Goal: Task Accomplishment & Management: Manage account settings

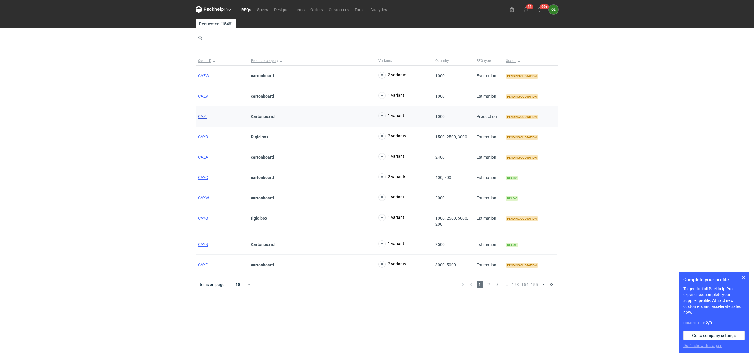
click at [199, 117] on span "CAZI" at bounding box center [202, 116] width 9 height 5
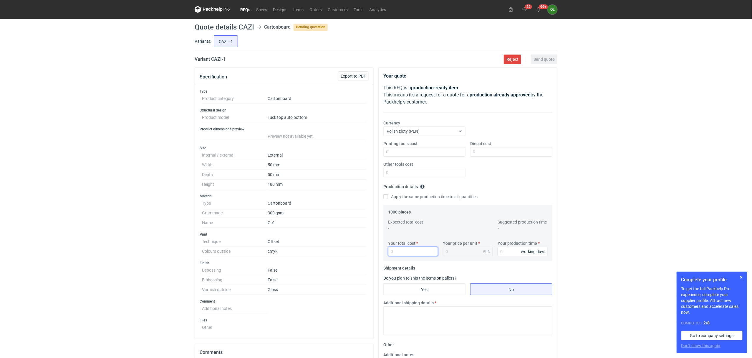
click at [397, 252] on input "Your total cost" at bounding box center [413, 250] width 50 height 9
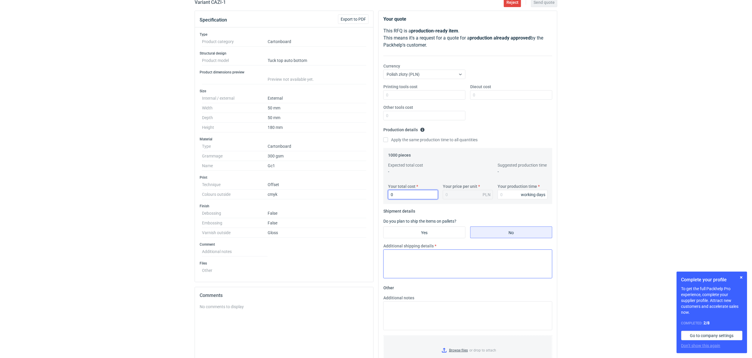
scroll to position [78, 0]
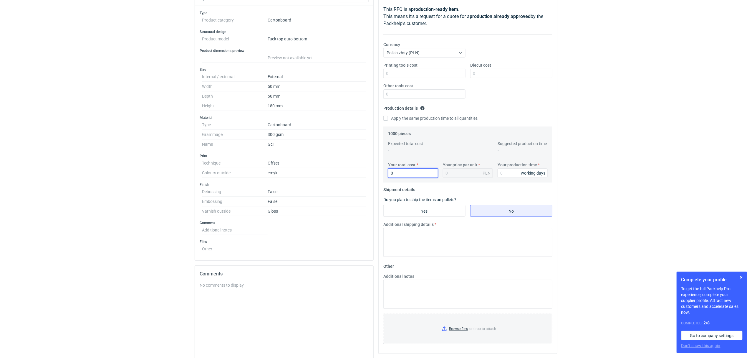
click at [399, 176] on input "0" at bounding box center [413, 172] width 50 height 9
type input "018"
type input "0.02"
type input "01820"
type input "1.82"
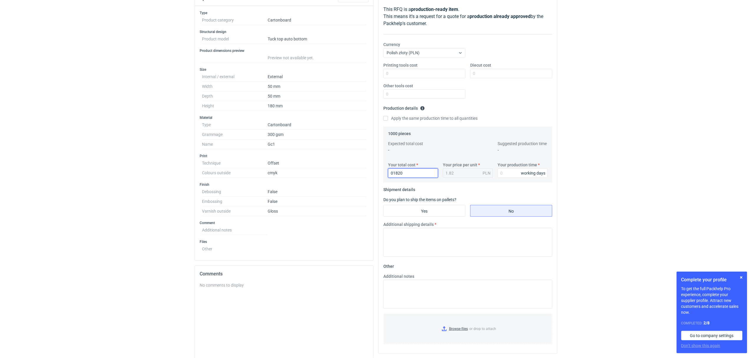
drag, startPoint x: 408, startPoint y: 171, endPoint x: 375, endPoint y: 169, distance: 33.1
click at [375, 169] on div "Specification Export to PDF Type Product category Cartonboard Structural design…" at bounding box center [376, 197] width 368 height 417
type input "18"
type input "0.02"
type input "1820"
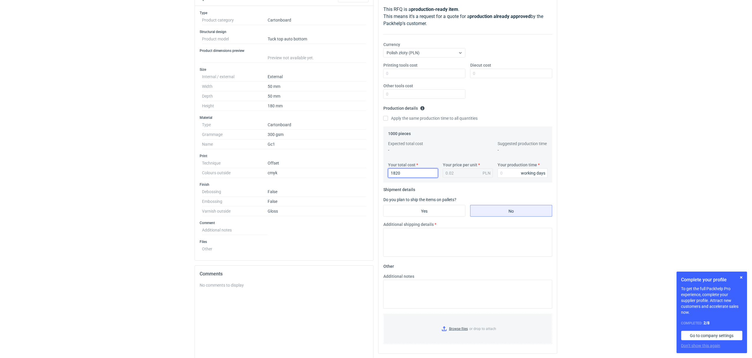
type input "1.82"
type input "1820"
click at [509, 172] on input "Your production time" at bounding box center [523, 172] width 50 height 9
type input "14"
click at [420, 246] on textarea "Additional shipping details" at bounding box center [467, 242] width 169 height 29
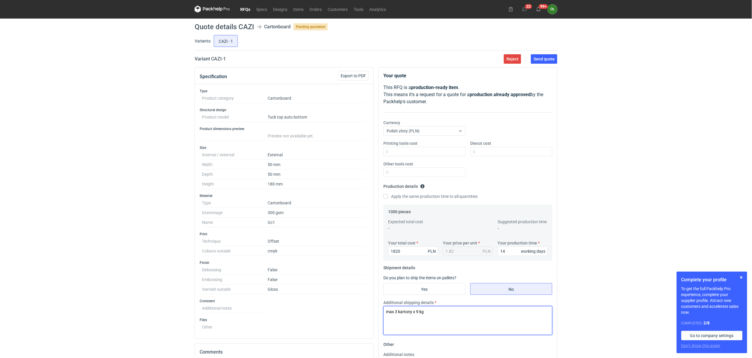
scroll to position [0, 0]
type textarea "max 3 kartony x 9 kg"
click at [544, 65] on main "Quote details CAZI Cartonboard Pending quotation Variants: CAZI - 1 Variant CAZ…" at bounding box center [376, 252] width 368 height 466
click at [544, 62] on button "Send quote" at bounding box center [544, 58] width 27 height 9
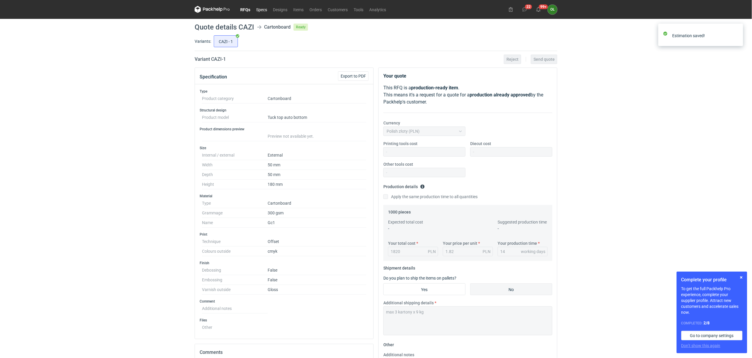
drag, startPoint x: 129, startPoint y: 98, endPoint x: 267, endPoint y: 12, distance: 161.9
click at [129, 97] on div "RFQs Specs Designs Items Orders Customers Tools Analytics 22 99+ OŁ Olga Łopato…" at bounding box center [376, 179] width 752 height 358
click at [250, 8] on link "RFQs" at bounding box center [245, 9] width 16 height 7
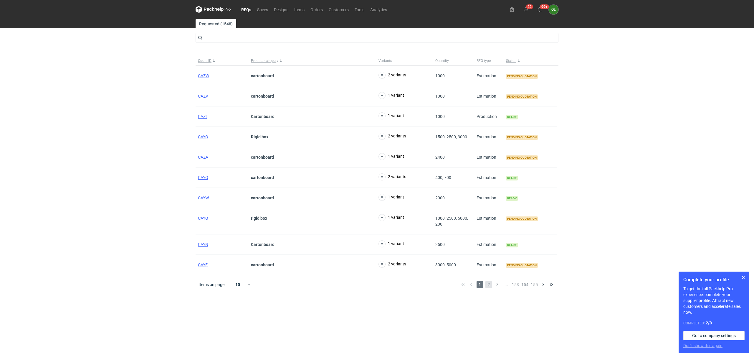
click at [488, 283] on span "2" at bounding box center [488, 284] width 6 height 7
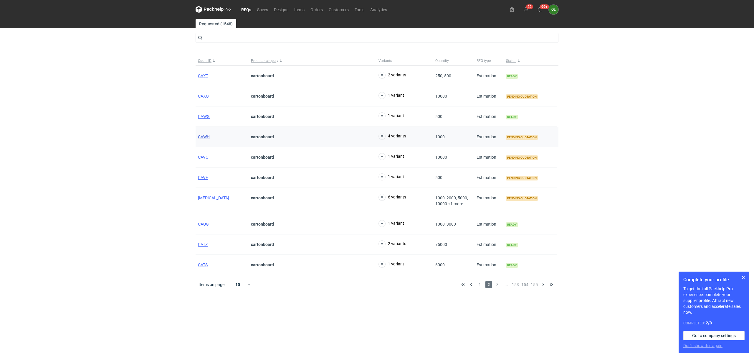
click at [198, 136] on span "CAWH" at bounding box center [204, 136] width 12 height 5
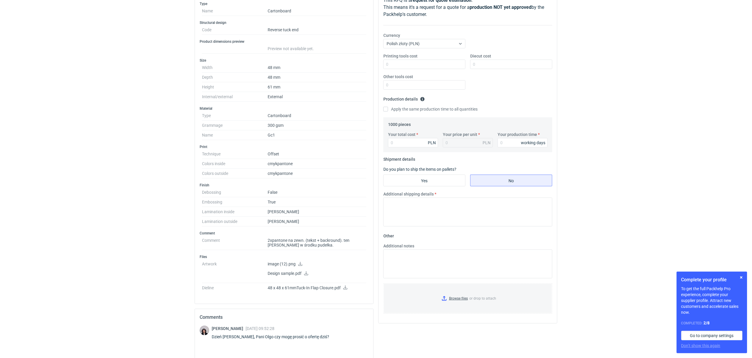
scroll to position [105, 0]
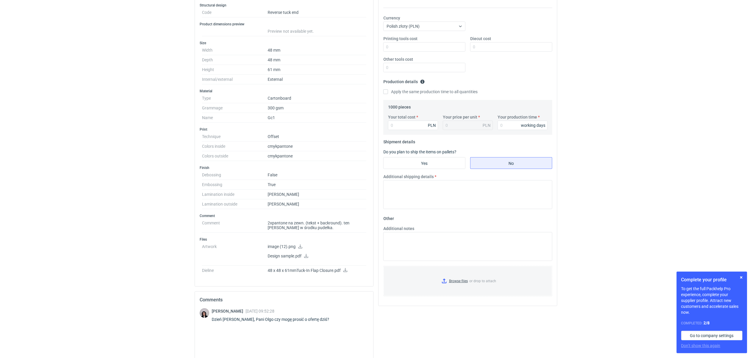
click at [348, 272] on icon at bounding box center [345, 270] width 5 height 4
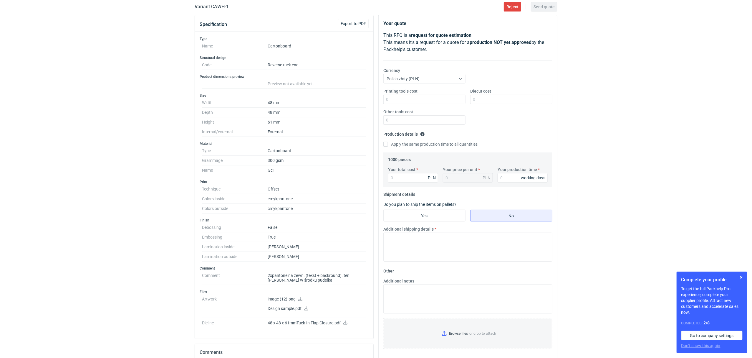
scroll to position [52, 0]
click at [489, 100] on input "Diecut cost" at bounding box center [511, 99] width 82 height 9
type input "2500"
click at [150, 191] on div "RFQs Specs Designs Items Orders Customers Tools Analytics 22 99+ OŁ Olga Łopato…" at bounding box center [376, 127] width 752 height 358
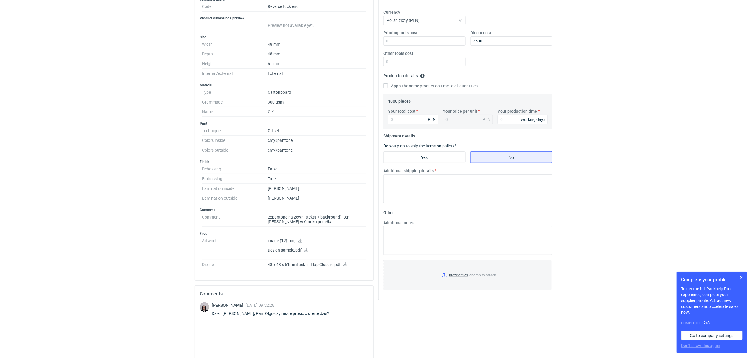
scroll to position [118, 0]
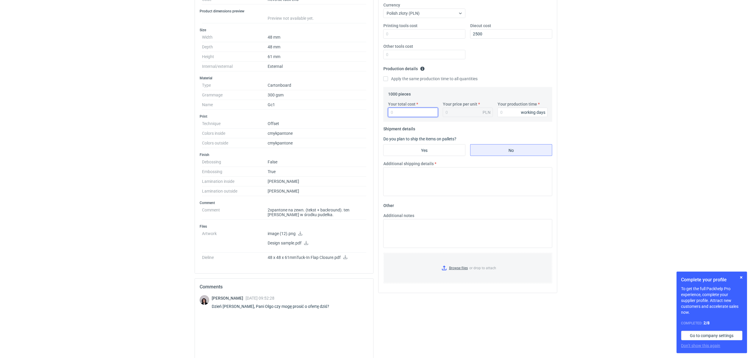
click at [402, 117] on input "Your total cost" at bounding box center [413, 111] width 50 height 9
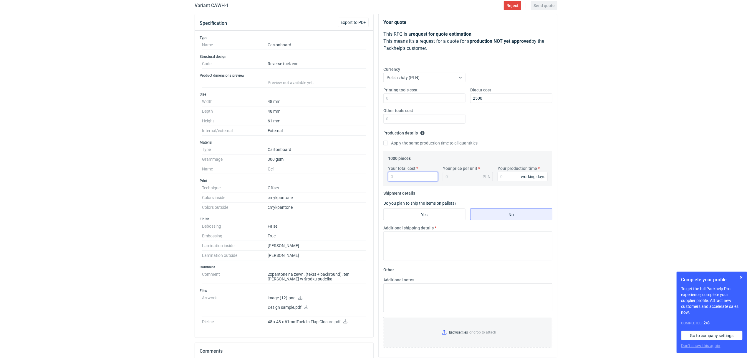
scroll to position [39, 0]
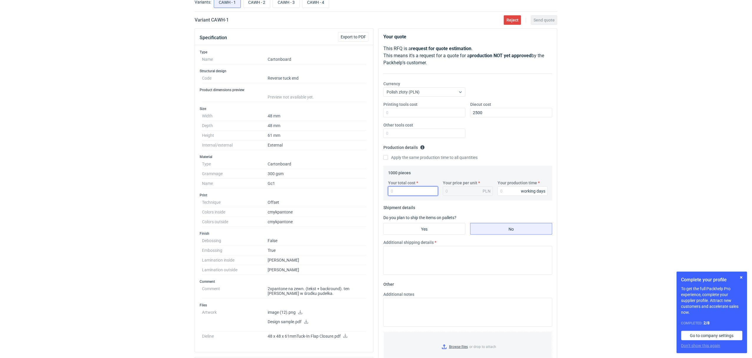
click at [417, 193] on input "Your total cost" at bounding box center [413, 190] width 50 height 9
type input "31"
type input "0.03"
type input "3190"
type input "3.19"
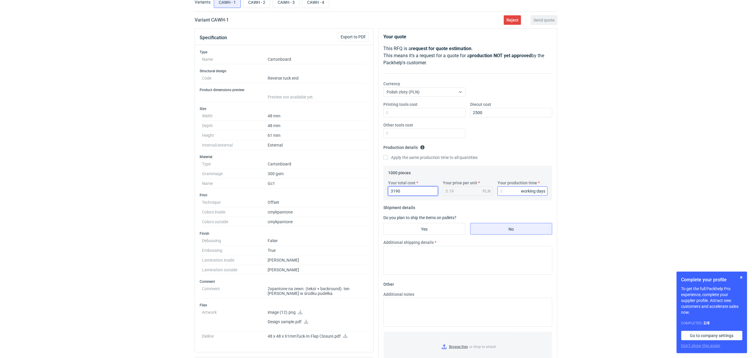
type input "3190"
click at [507, 195] on input "Your production time" at bounding box center [523, 190] width 50 height 9
type input "15"
click at [429, 226] on input "Yes" at bounding box center [425, 228] width 82 height 11
radio input "true"
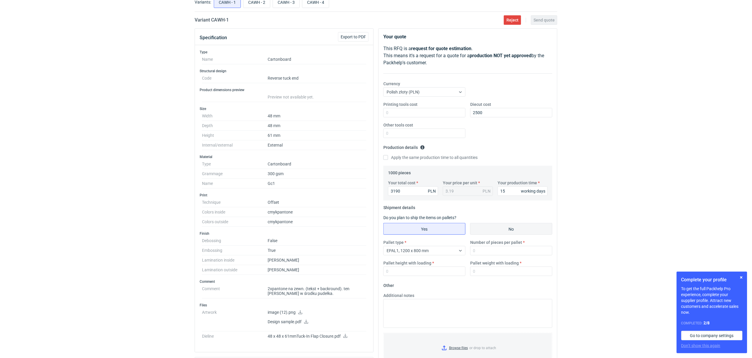
click at [488, 228] on input "No" at bounding box center [512, 228] width 82 height 11
radio input "true"
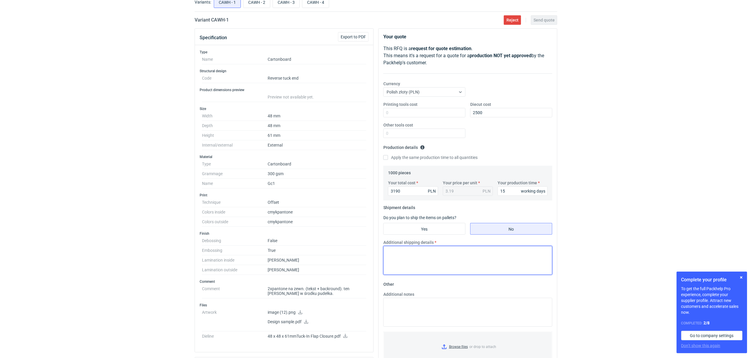
click at [411, 266] on textarea "Additional shipping details" at bounding box center [467, 260] width 169 height 29
type textarea "max 4 kartony x 9 kg"
click at [146, 125] on div "RFQs Specs Designs Items Orders Customers Tools Analytics 22 99+ OŁ Olga Łopato…" at bounding box center [376, 140] width 752 height 358
click at [540, 24] on button "Send quote" at bounding box center [544, 19] width 27 height 9
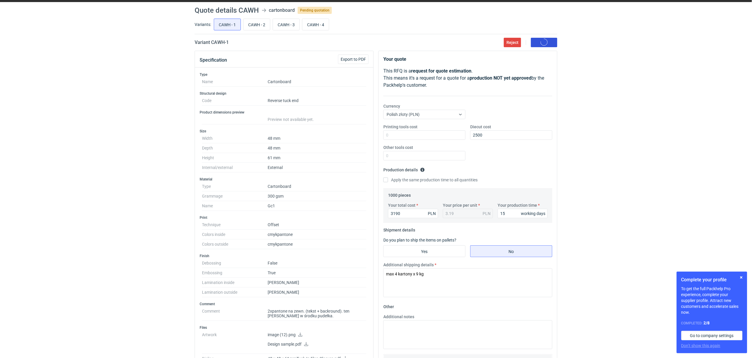
scroll to position [0, 0]
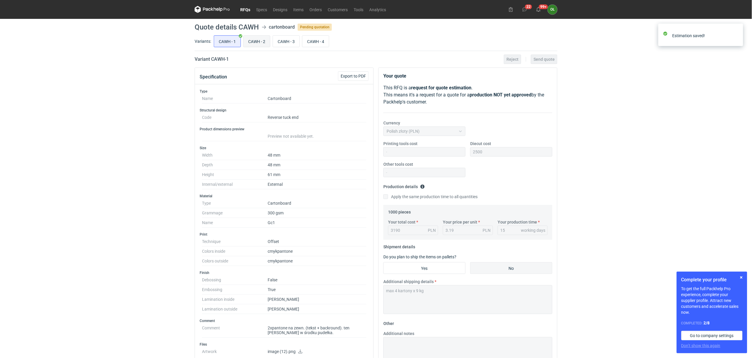
click at [258, 44] on input "CAWH - 2" at bounding box center [257, 41] width 27 height 11
radio input "true"
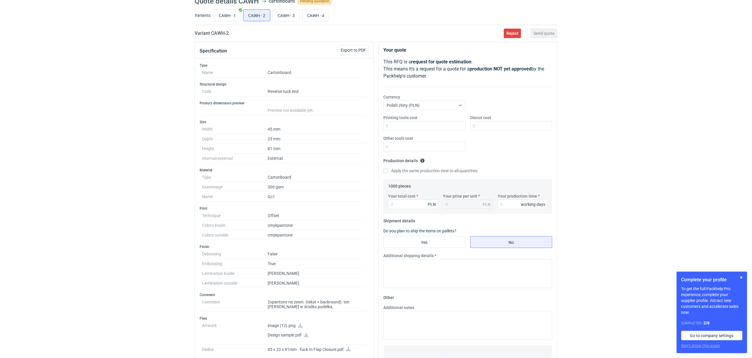
scroll to position [26, 0]
click at [222, 17] on input "CAWH - 1" at bounding box center [227, 14] width 27 height 11
radio input "true"
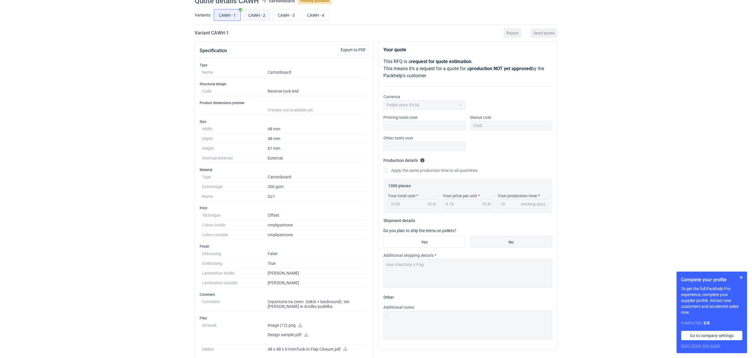
click at [253, 18] on input "CAWH - 2" at bounding box center [257, 14] width 27 height 11
radio input "true"
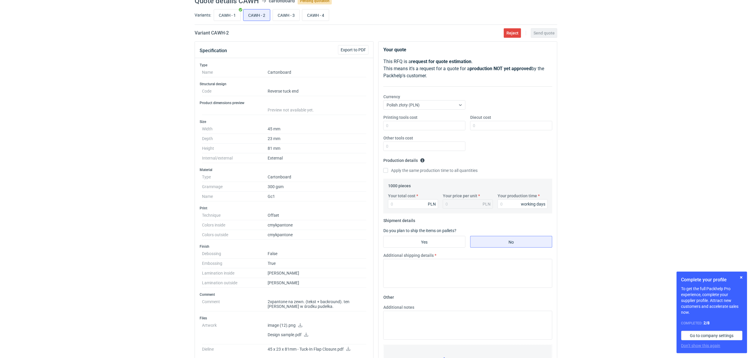
click at [350, 350] on icon at bounding box center [348, 348] width 5 height 4
click at [232, 14] on input "CAWH - 1" at bounding box center [227, 14] width 27 height 11
radio input "true"
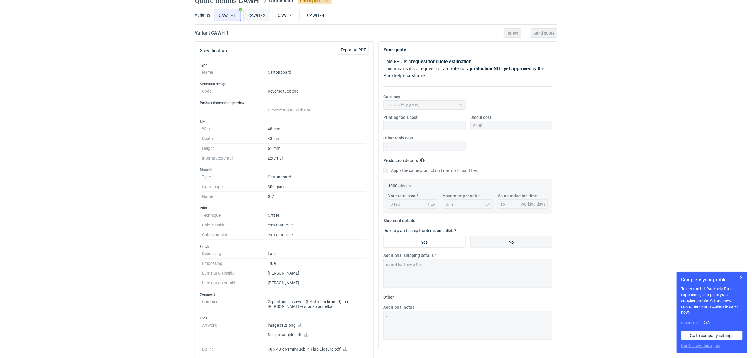
click at [264, 16] on input "CAWH - 2" at bounding box center [257, 14] width 27 height 11
radio input "true"
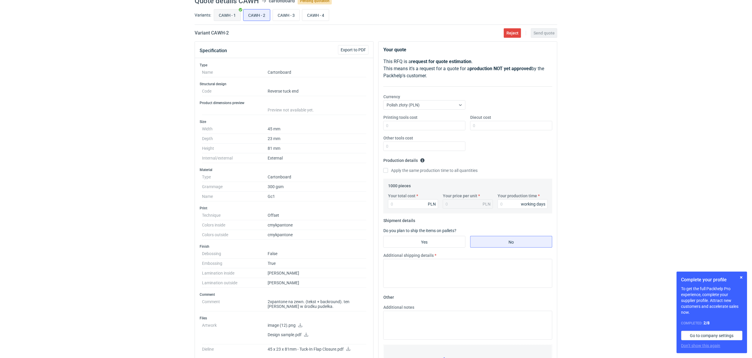
click at [219, 12] on input "CAWH - 1" at bounding box center [227, 14] width 27 height 11
radio input "true"
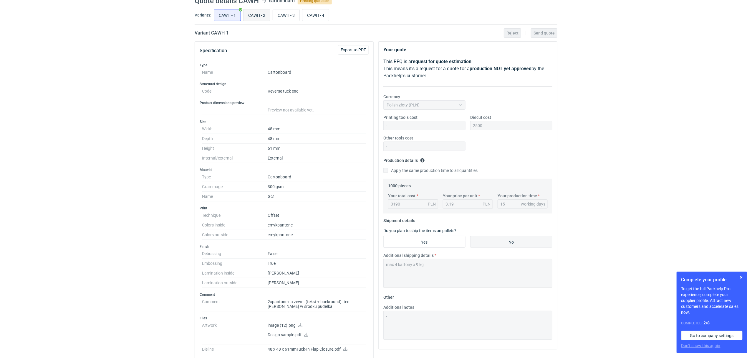
click at [270, 13] on label "CAWH - 2" at bounding box center [256, 15] width 27 height 12
click at [270, 13] on input "CAWH - 2" at bounding box center [257, 14] width 27 height 11
radio input "true"
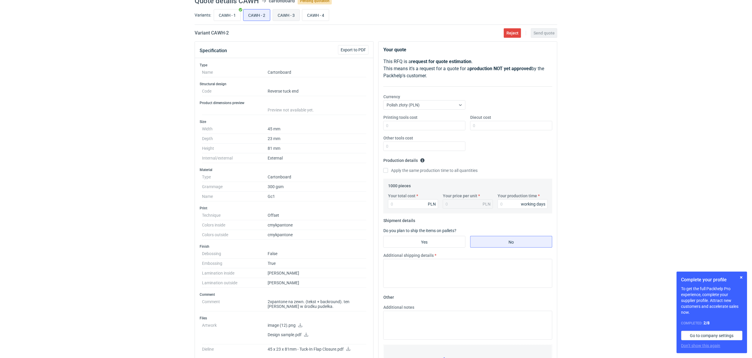
click at [296, 13] on input "CAWH - 3" at bounding box center [286, 14] width 27 height 11
radio input "true"
click at [334, 14] on div "CAWH - 1 CAWH - 2 CAWH - 3 CAWH - 4" at bounding box center [385, 15] width 345 height 14
click at [313, 14] on input "CAWH - 4" at bounding box center [315, 14] width 27 height 11
radio input "true"
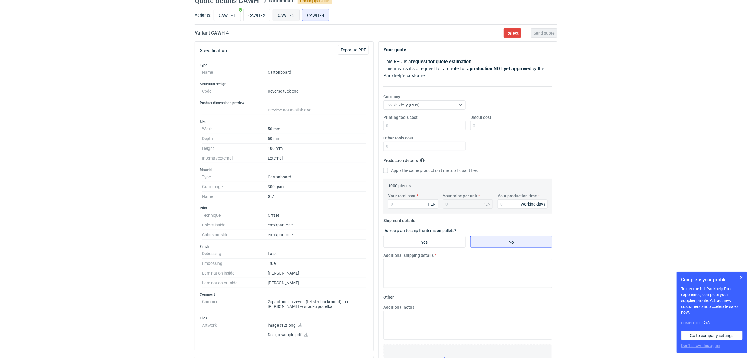
click at [290, 16] on input "CAWH - 3" at bounding box center [286, 14] width 27 height 11
radio input "true"
click at [263, 17] on input "CAWH - 2" at bounding box center [257, 14] width 27 height 11
radio input "true"
click at [405, 201] on input "Your total cost" at bounding box center [413, 203] width 50 height 9
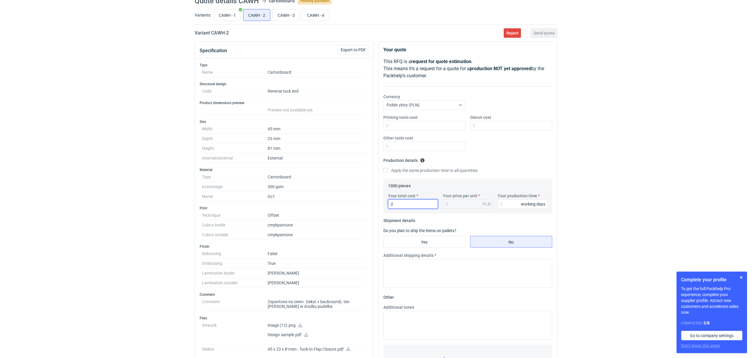
type input "27"
type input "0.03"
type input "2"
click at [405, 201] on input "Your total cost" at bounding box center [413, 203] width 50 height 9
type input "27"
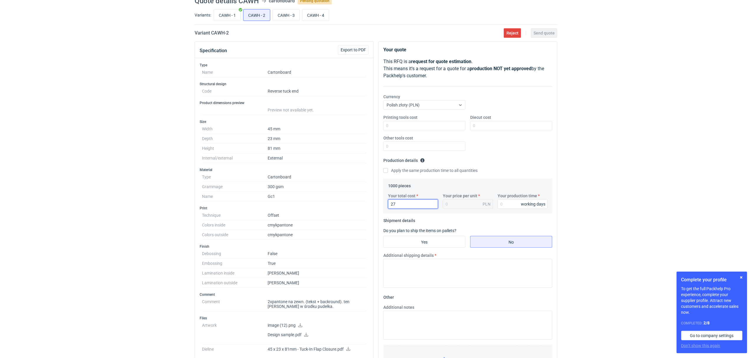
type input "0.03"
type input "2760"
type input "2.76"
type input "2760"
click at [513, 205] on input "Your production time" at bounding box center [523, 203] width 50 height 9
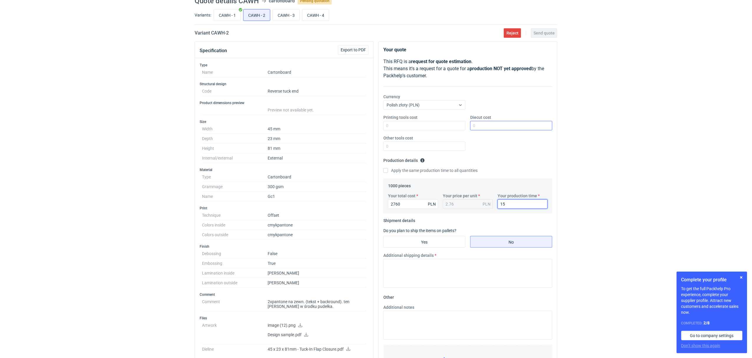
type input "15"
click at [478, 123] on input "Diecut cost" at bounding box center [511, 125] width 82 height 9
type input "2600"
click at [485, 169] on div "Apply the same production time to all quantities" at bounding box center [467, 170] width 169 height 6
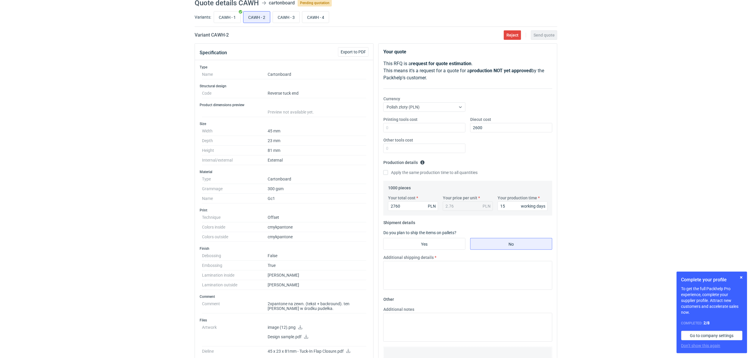
scroll to position [13, 0]
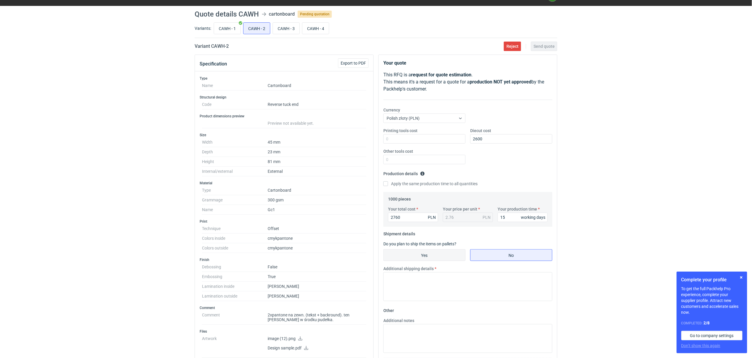
click at [402, 253] on input "Yes" at bounding box center [425, 254] width 82 height 11
radio input "true"
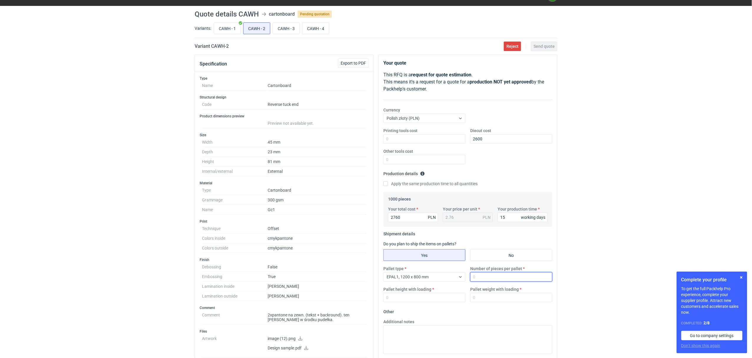
click at [489, 274] on input "Number of pieces per pallet" at bounding box center [511, 276] width 82 height 9
click at [513, 254] on input "No" at bounding box center [512, 254] width 82 height 11
radio input "true"
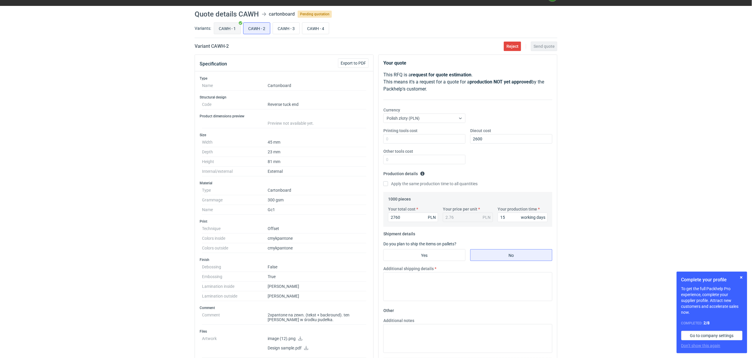
click at [229, 30] on input "CAWH - 1" at bounding box center [227, 28] width 27 height 11
radio input "true"
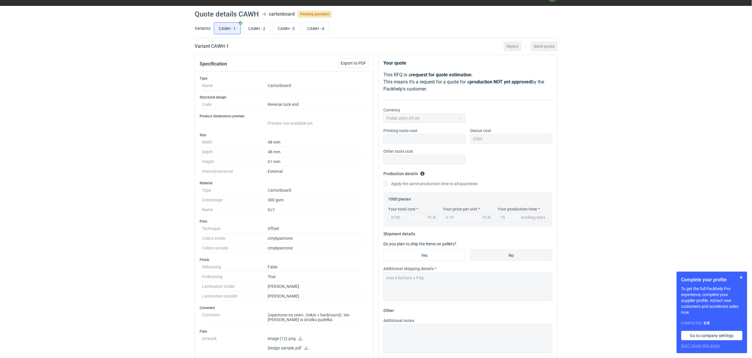
click at [380, 273] on div "Your quote This RFQ is a request for quote estimation . This means it's a reque…" at bounding box center [468, 208] width 178 height 307
click at [257, 29] on input "CAWH - 2" at bounding box center [257, 28] width 27 height 11
radio input "true"
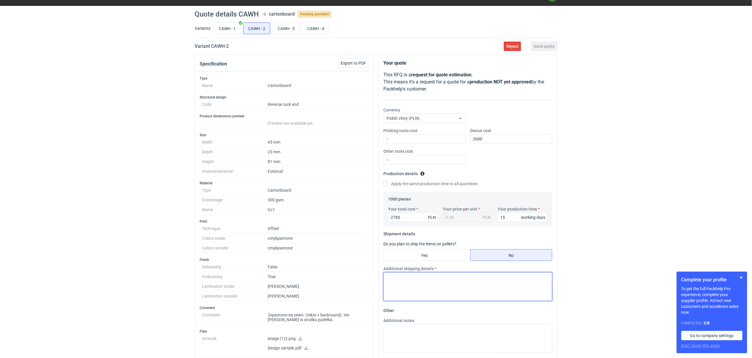
click at [401, 282] on textarea "Additional shipping details" at bounding box center [467, 286] width 169 height 29
paste textarea "max 4 kartony x 9 kg"
type textarea "max 4 kartony x 9 kg"
click at [541, 45] on span "Send quote" at bounding box center [544, 46] width 21 height 4
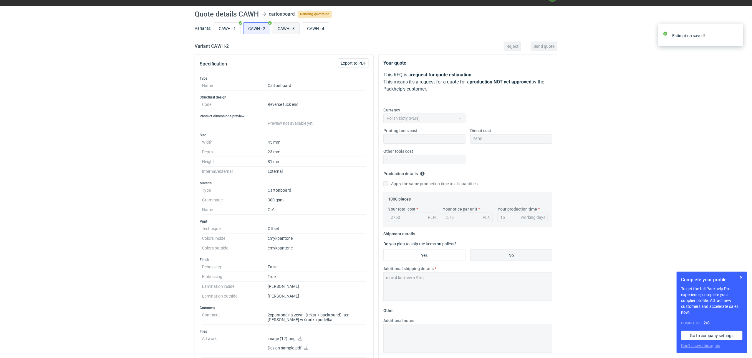
click at [292, 32] on input "CAWH - 3" at bounding box center [286, 28] width 27 height 11
radio input "true"
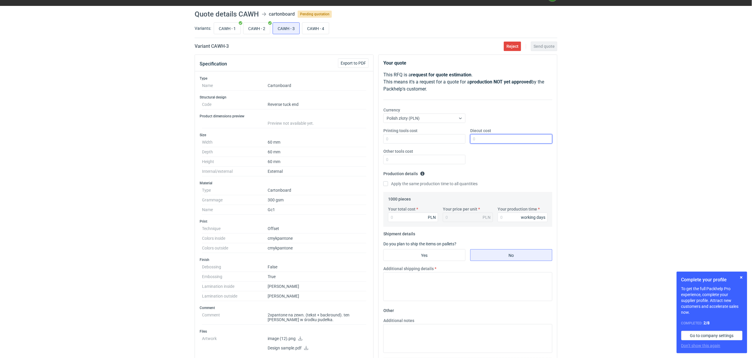
click at [495, 140] on input "Diecut cost" at bounding box center [511, 138] width 82 height 9
type input "2200"
click at [413, 219] on input "Your total cost" at bounding box center [413, 216] width 50 height 9
type input "30"
type input "0.03"
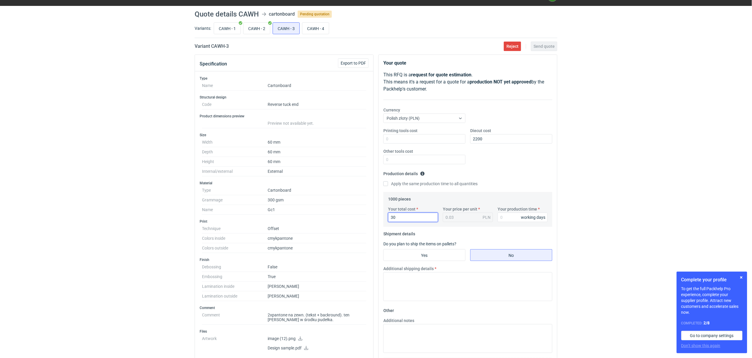
type input "3"
type input "3100"
type input "3.1"
type input "3100"
click at [502, 190] on fieldset "Production details Please provide the expected time of production in working da…" at bounding box center [467, 180] width 169 height 23
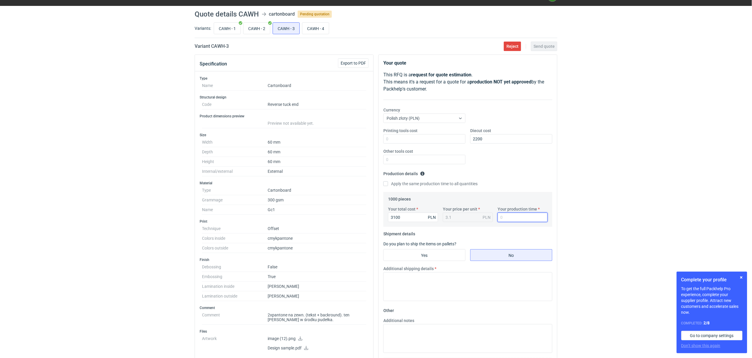
click at [516, 214] on input "Your production time" at bounding box center [523, 216] width 50 height 9
type input "15"
click at [262, 33] on input "CAWH - 2" at bounding box center [257, 28] width 27 height 11
radio input "true"
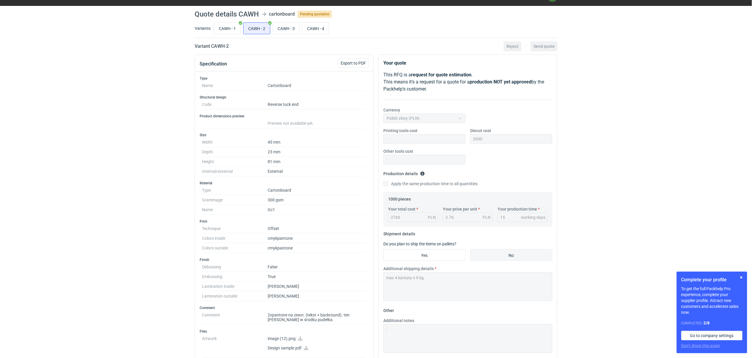
click at [273, 29] on div "CAWH - 1 CAWH - 2 CAWH - 3 CAWH - 4" at bounding box center [385, 28] width 345 height 14
click at [246, 29] on input "CAWH - 2" at bounding box center [257, 28] width 27 height 11
click at [229, 31] on input "CAWH - 1" at bounding box center [227, 28] width 27 height 11
radio input "true"
click at [255, 34] on input "CAWH - 2" at bounding box center [257, 28] width 27 height 11
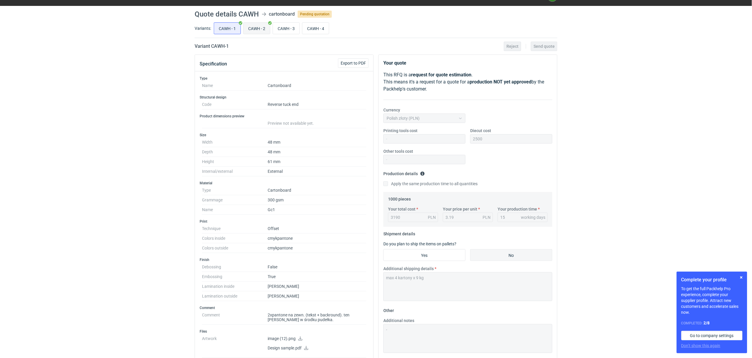
radio input "true"
click at [287, 31] on input "CAWH - 3" at bounding box center [286, 28] width 27 height 11
radio input "true"
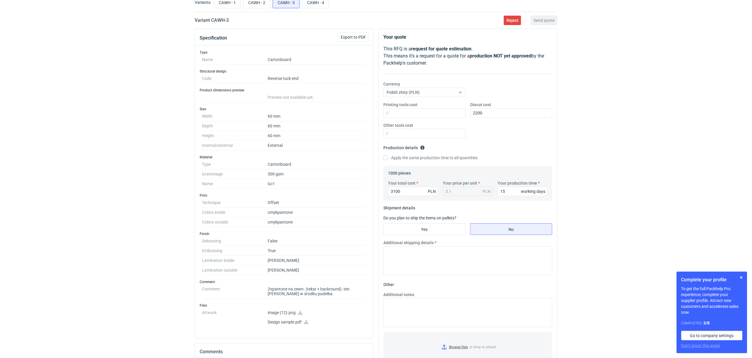
scroll to position [39, 0]
click at [257, 6] on input "CAWH - 2" at bounding box center [257, 1] width 27 height 11
radio input "true"
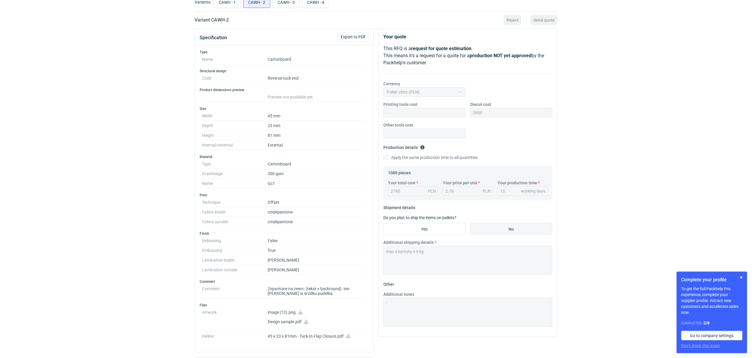
click at [382, 251] on div "Additional shipping details max 4 kartony x 9 kg" at bounding box center [468, 256] width 174 height 35
click at [291, 1] on input "CAWH - 3" at bounding box center [286, 1] width 27 height 11
radio input "true"
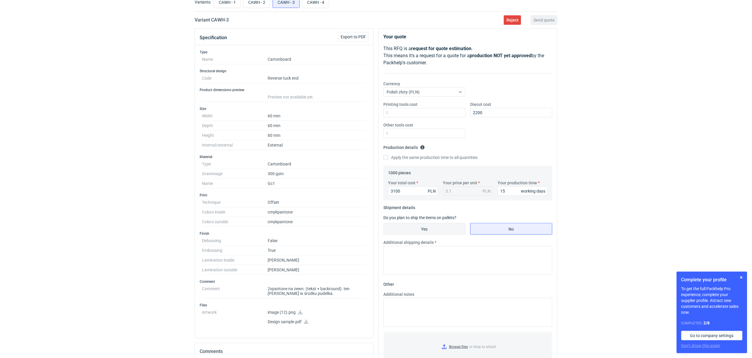
click at [413, 230] on input "Yes" at bounding box center [425, 228] width 82 height 11
radio input "true"
click at [496, 227] on input "No" at bounding box center [512, 228] width 82 height 11
radio input "true"
click at [394, 252] on textarea "Additional shipping details" at bounding box center [467, 260] width 169 height 29
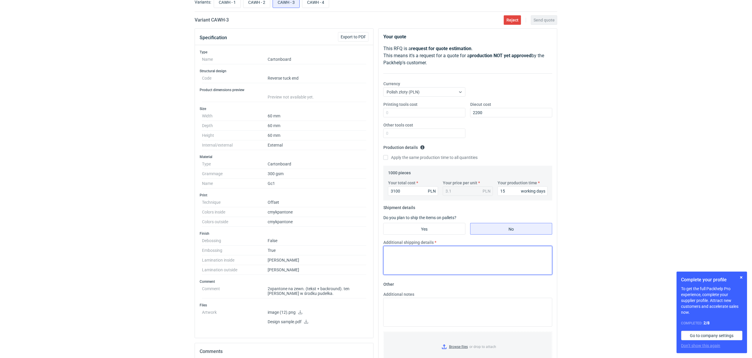
paste textarea "max 4 kartony x 9 kg"
type textarea "max 4 kartony x 9 kg"
click at [545, 21] on span "Send quote" at bounding box center [544, 20] width 21 height 4
click at [312, 0] on input "CAWH - 4" at bounding box center [315, 1] width 27 height 11
radio input "true"
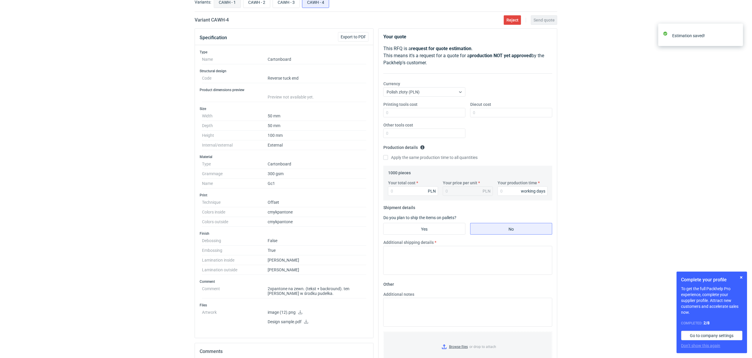
click at [228, 4] on input "CAWH - 1" at bounding box center [227, 1] width 27 height 11
radio input "true"
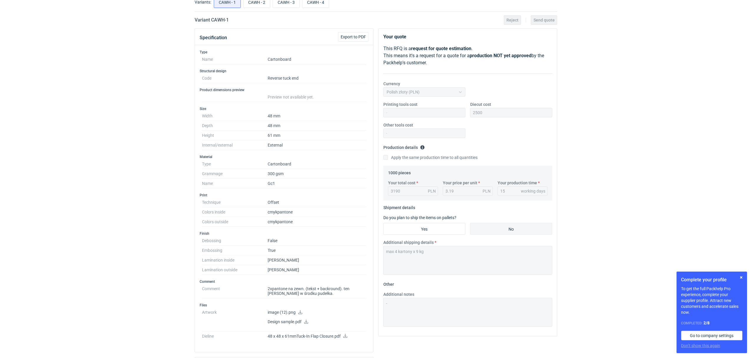
drag, startPoint x: 403, startPoint y: 190, endPoint x: 382, endPoint y: 191, distance: 21.2
click at [382, 191] on div "Your quote This RFQ is a request for quote estimation . This means it's a reque…" at bounding box center [468, 182] width 178 height 307
drag, startPoint x: 385, startPoint y: 190, endPoint x: 406, endPoint y: 190, distance: 20.9
click at [406, 190] on div "1000 pieces Your total cost 3190 PLN Your price per unit 3.19 PLN Your producti…" at bounding box center [467, 183] width 169 height 35
click at [406, 190] on div "3190 PLN" at bounding box center [413, 190] width 50 height 9
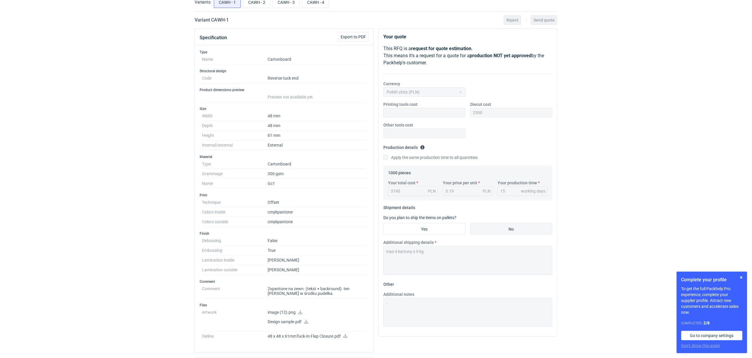
drag, startPoint x: 406, startPoint y: 190, endPoint x: 399, endPoint y: 187, distance: 7.9
click at [406, 190] on div "3190 PLN" at bounding box center [413, 190] width 50 height 9
click at [321, 2] on input "CAWH - 4" at bounding box center [315, 1] width 27 height 11
radio input "true"
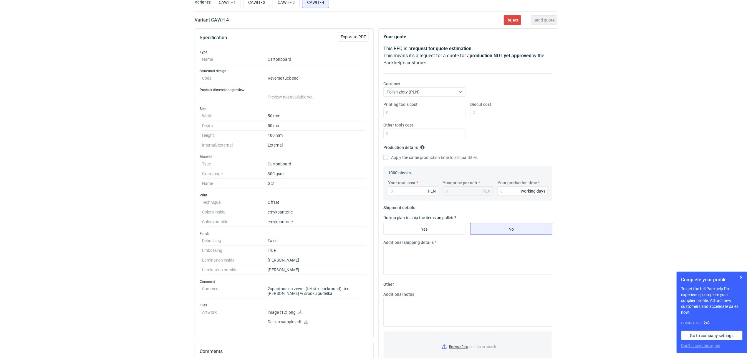
click at [416, 196] on div "Your total cost PLN Your price per unit PLN Your production time working days" at bounding box center [468, 190] width 164 height 21
click at [411, 188] on input "Your total cost" at bounding box center [413, 190] width 50 height 9
type input "3190"
type input "3.19"
type input "3190"
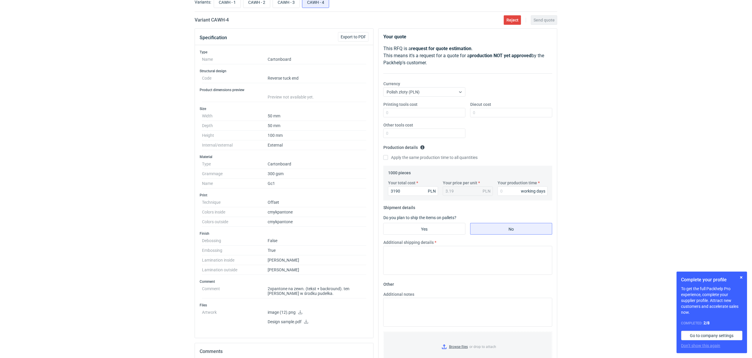
click at [483, 101] on div "Currency Polish złoty (PLN)" at bounding box center [468, 91] width 174 height 21
click at [486, 112] on input "Diecut cost" at bounding box center [511, 112] width 82 height 9
type input "2500"
click at [505, 196] on input "Your production time" at bounding box center [523, 190] width 50 height 9
type input "15"
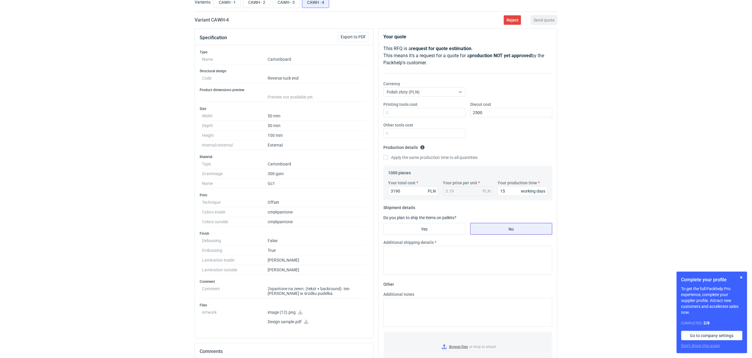
click at [480, 224] on input "No" at bounding box center [512, 228] width 82 height 11
radio input "true"
click at [421, 258] on textarea "Additional shipping details" at bounding box center [467, 260] width 169 height 29
paste textarea "max 4 kartony x 9 kg"
type textarea "max 4 kartony x 9 kg"
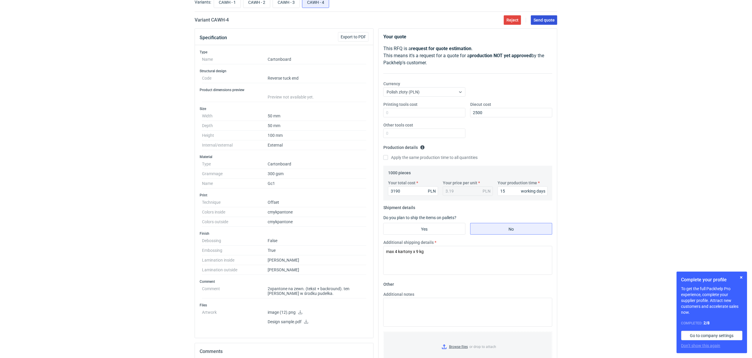
click at [542, 21] on span "Send quote" at bounding box center [544, 20] width 21 height 4
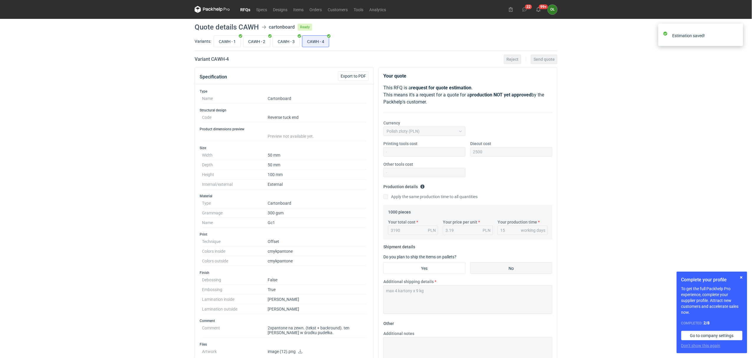
click at [243, 9] on link "RFQs" at bounding box center [245, 9] width 16 height 7
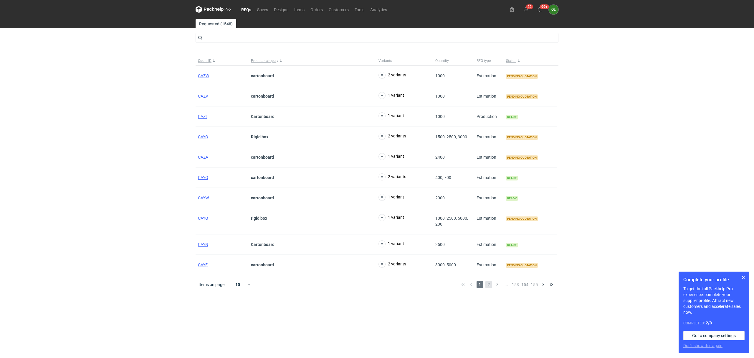
click at [489, 288] on span "2" at bounding box center [488, 284] width 6 height 7
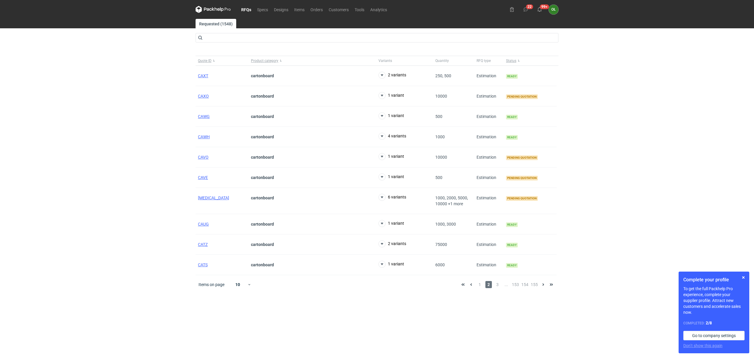
drag, startPoint x: 202, startPoint y: 201, endPoint x: 193, endPoint y: 195, distance: 10.4
click at [173, 193] on div "RFQs Specs Designs Items Orders Customers Tools Analytics 22 99+ OŁ Olga Łopato…" at bounding box center [377, 179] width 754 height 358
click at [200, 97] on span "CAXO" at bounding box center [203, 96] width 11 height 5
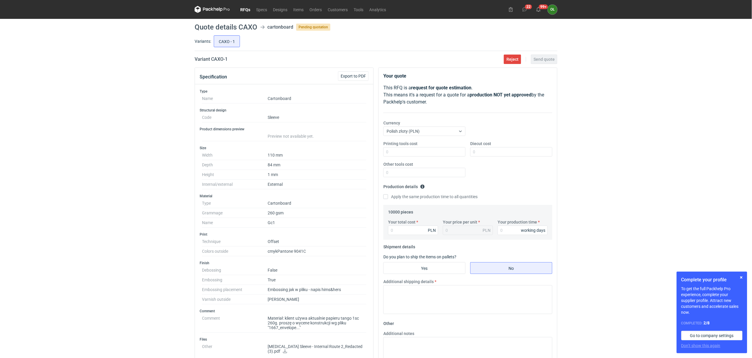
click at [244, 9] on link "RFQs" at bounding box center [245, 9] width 16 height 7
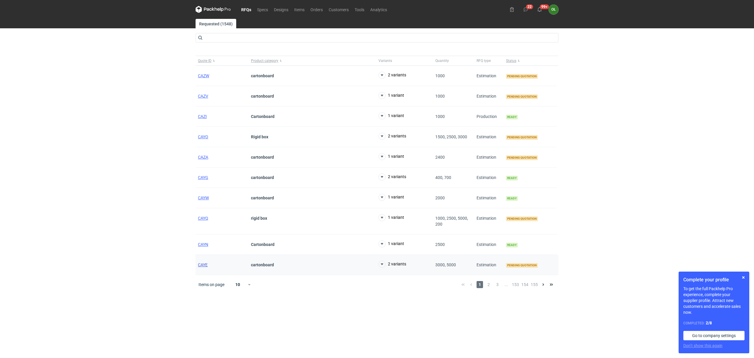
click at [205, 266] on span "CAYE" at bounding box center [203, 264] width 10 height 5
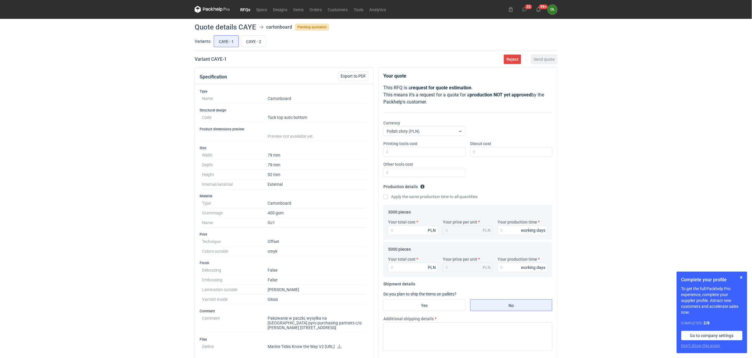
click at [243, 9] on link "RFQs" at bounding box center [245, 9] width 16 height 7
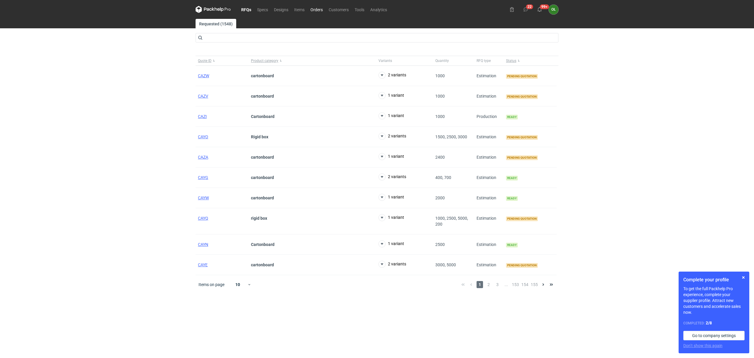
click at [311, 8] on link "Orders" at bounding box center [316, 9] width 18 height 7
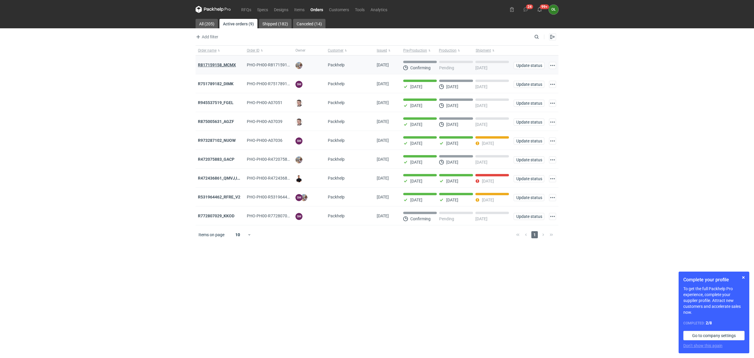
click at [210, 63] on strong "R817159158_MCMX" at bounding box center [217, 64] width 38 height 5
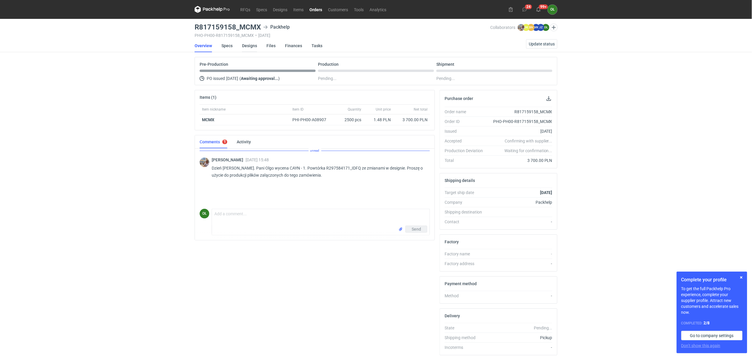
click at [250, 47] on link "Designs" at bounding box center [249, 45] width 15 height 13
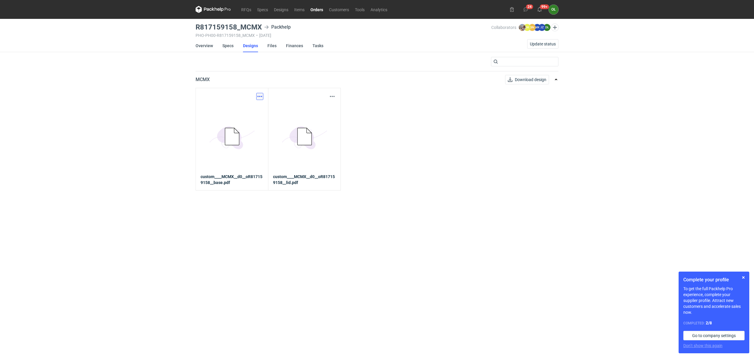
click at [258, 95] on button "button" at bounding box center [259, 96] width 7 height 7
click at [257, 108] on link "Download design part" at bounding box center [233, 109] width 54 height 9
click at [227, 47] on link "Specs" at bounding box center [227, 45] width 11 height 13
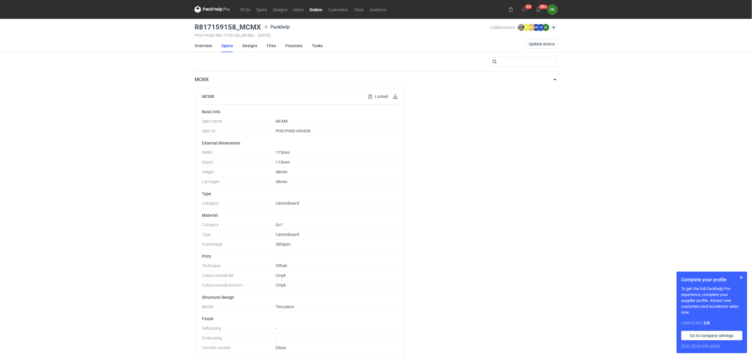
click at [206, 47] on link "Overview" at bounding box center [203, 45] width 17 height 13
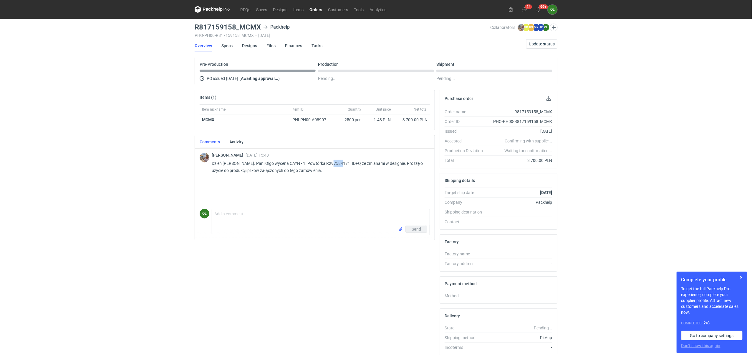
drag, startPoint x: 340, startPoint y: 163, endPoint x: 330, endPoint y: 162, distance: 9.5
click at [330, 162] on p "Dzień dobry. Pani Olgo wycena CAYN - 1. Powtórka R297584171_IDFQ ze zmianami w …" at bounding box center [319, 167] width 214 height 14
copy p "IDFQ"
click at [248, 9] on link "RFQs" at bounding box center [245, 9] width 16 height 7
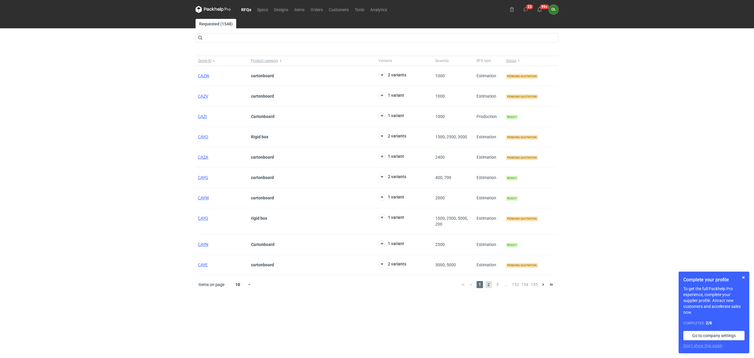
click at [489, 287] on span "2" at bounding box center [488, 284] width 6 height 7
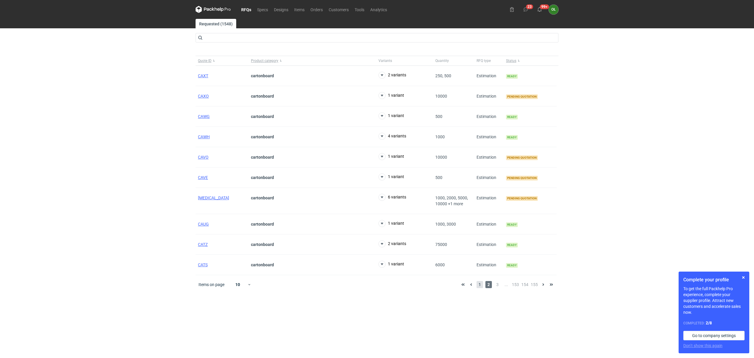
click at [477, 285] on span "1" at bounding box center [479, 284] width 6 height 7
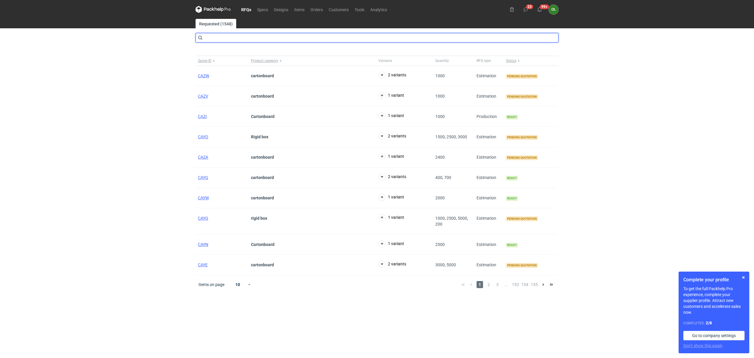
click at [219, 40] on input "text" at bounding box center [377, 37] width 363 height 9
type input "c"
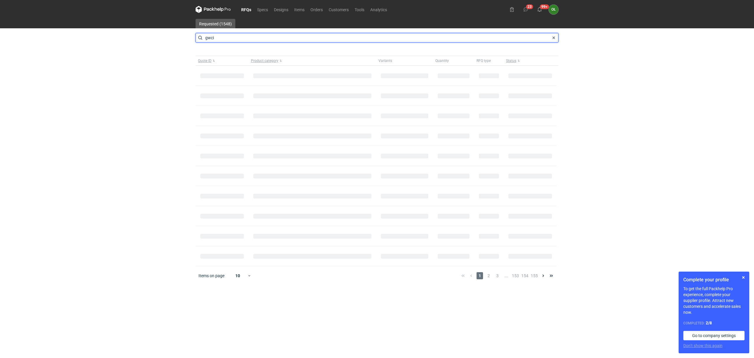
type input "gwci"
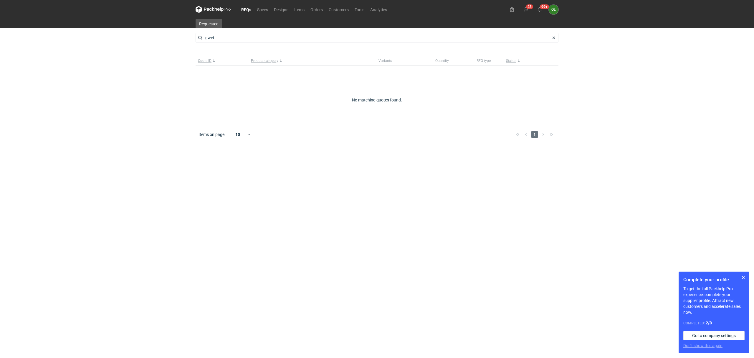
click at [240, 9] on link "RFQs" at bounding box center [246, 9] width 16 height 7
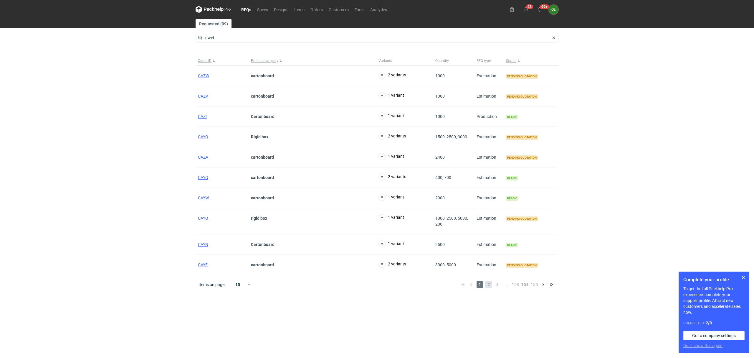
click at [491, 285] on span "2" at bounding box center [488, 284] width 6 height 7
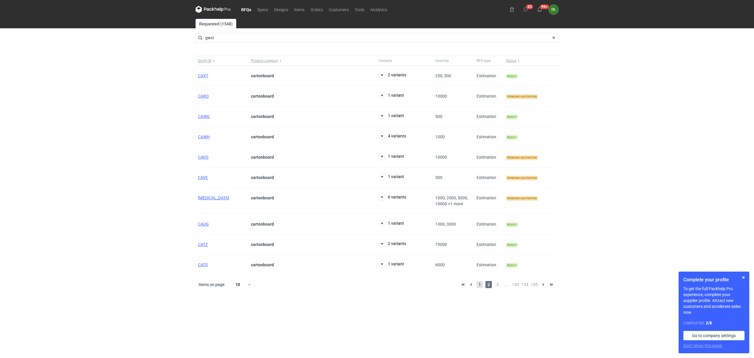
click at [480, 284] on span "1" at bounding box center [479, 284] width 6 height 7
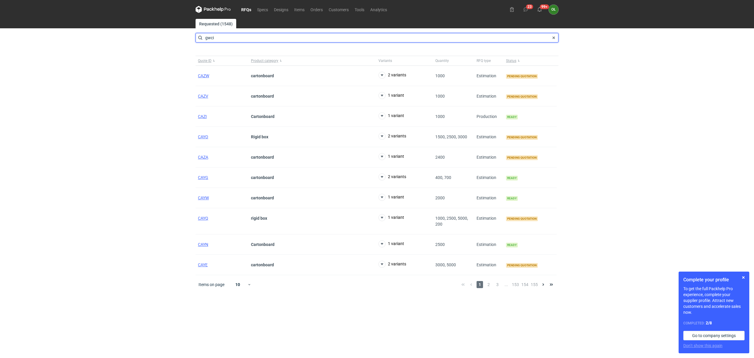
click at [218, 37] on input "gwci" at bounding box center [377, 37] width 363 height 9
drag, startPoint x: 223, startPoint y: 37, endPoint x: 184, endPoint y: 38, distance: 38.9
click at [184, 38] on div "RFQs Specs Designs Items Orders Customers Tools Analytics 23 99+ OŁ Olga Łopato…" at bounding box center [377, 179] width 754 height 358
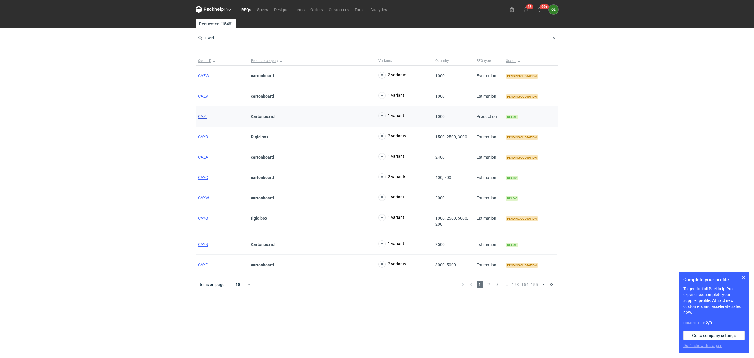
click at [202, 118] on span "CAZI" at bounding box center [202, 116] width 9 height 5
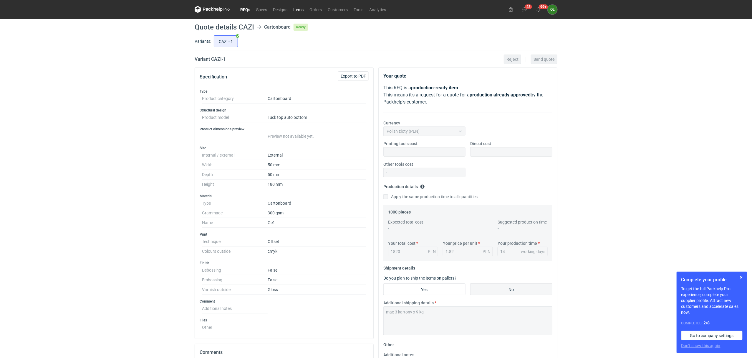
click at [305, 6] on link "Items" at bounding box center [298, 9] width 16 height 7
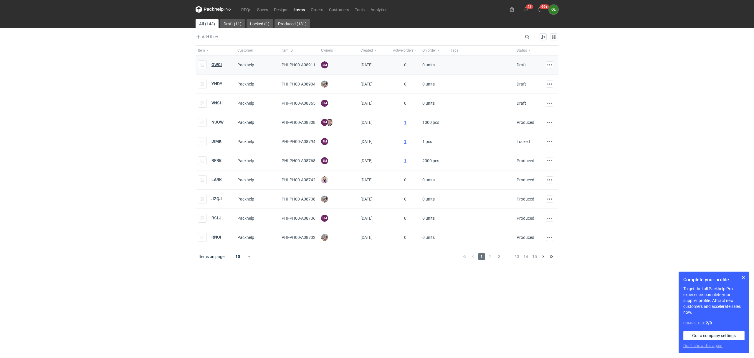
click at [215, 63] on strong "GWCI" at bounding box center [216, 64] width 10 height 5
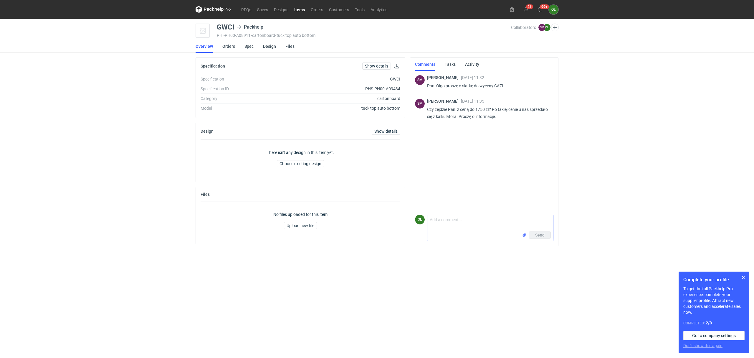
click at [483, 222] on textarea "Comment message" at bounding box center [490, 223] width 126 height 16
type textarea "Tak, możemy przyjąć 1750, 00 pln"
click at [247, 47] on link "Spec" at bounding box center [248, 46] width 9 height 13
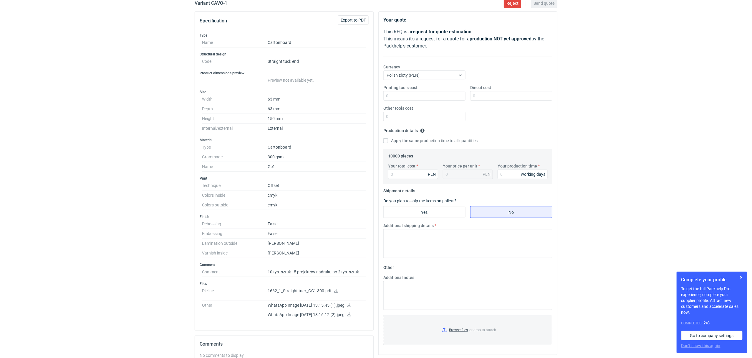
scroll to position [65, 0]
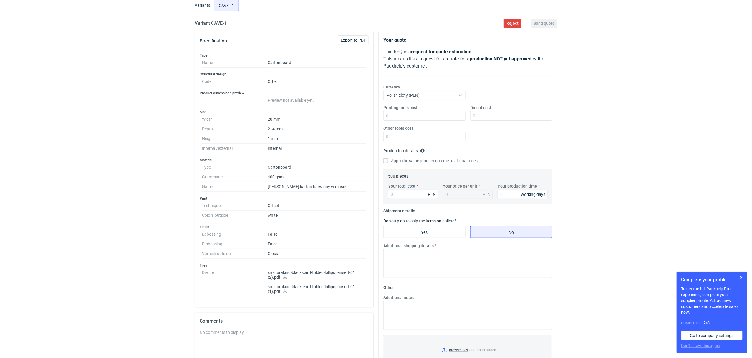
scroll to position [39, 0]
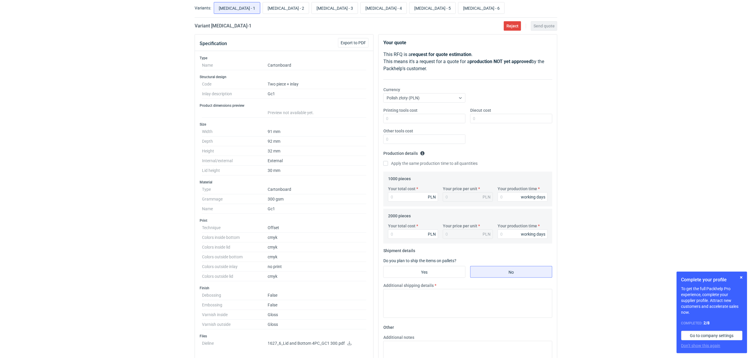
scroll to position [26, 0]
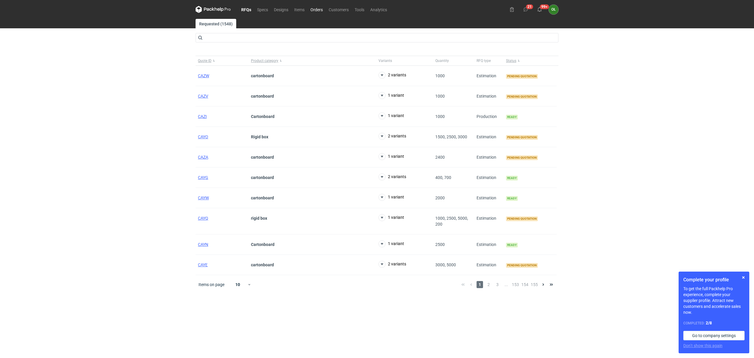
click at [323, 6] on link "Orders" at bounding box center [316, 9] width 18 height 7
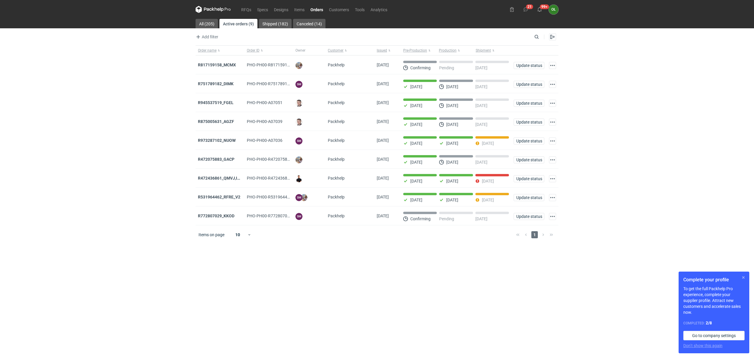
click at [744, 276] on button "button" at bounding box center [743, 277] width 7 height 7
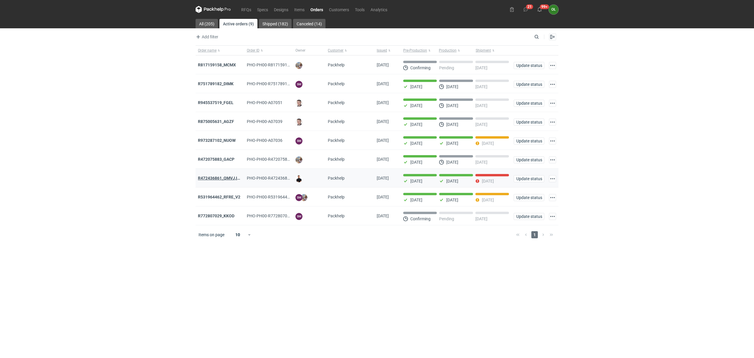
click at [231, 178] on strong "R472436861_QMVJ,IWTH" at bounding box center [222, 178] width 48 height 5
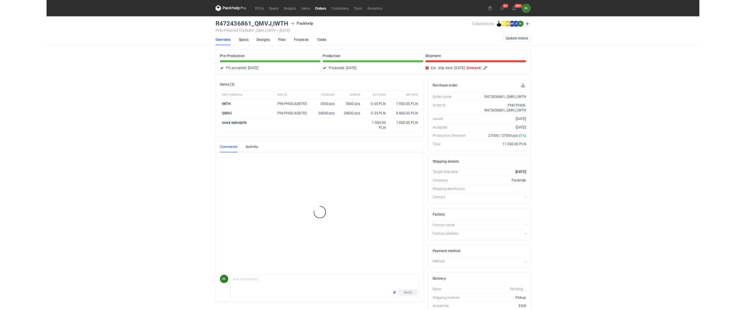
scroll to position [41, 0]
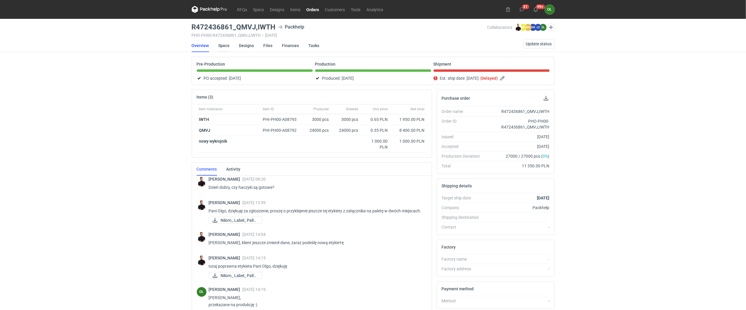
click at [226, 43] on link "Specs" at bounding box center [224, 45] width 11 height 13
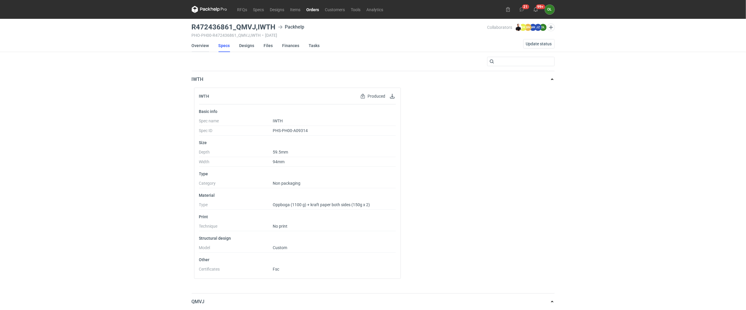
click at [199, 46] on link "Overview" at bounding box center [200, 45] width 17 height 13
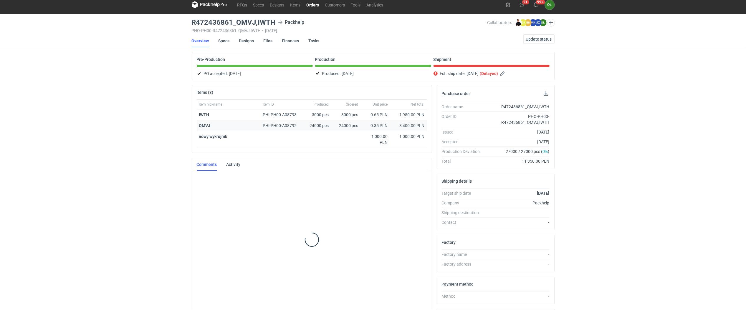
scroll to position [41, 0]
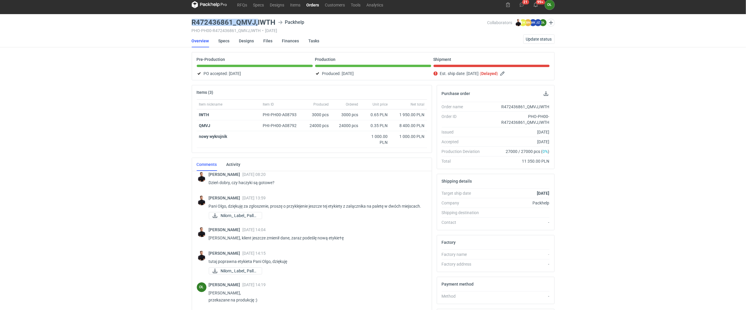
drag, startPoint x: 190, startPoint y: 23, endPoint x: 257, endPoint y: 19, distance: 67.2
click at [257, 19] on main "R472436861_QMVJ,IWTH Packhelp PHO-PH00-R472436861_QMVJ,IWTH • 15/07/2025 Collab…" at bounding box center [373, 196] width 368 height 365
copy h3 "R472436861_QMVJ,"
click at [266, 23] on h3 "R472436861_QMVJ,IWTH" at bounding box center [234, 22] width 84 height 7
drag, startPoint x: 275, startPoint y: 18, endPoint x: 256, endPoint y: 24, distance: 19.4
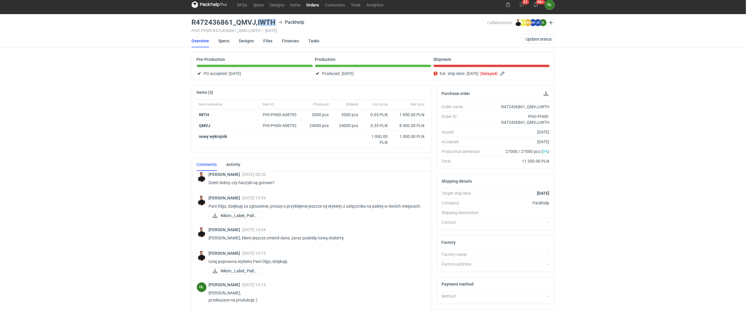
click at [256, 24] on main "R472436861_QMVJ,IWTH Packhelp PHO-PH00-R472436861_QMVJ,IWTH • 15/07/2025 Collab…" at bounding box center [373, 196] width 368 height 365
copy h3 "IWTH"
click at [539, 38] on span "Update status" at bounding box center [539, 39] width 26 height 4
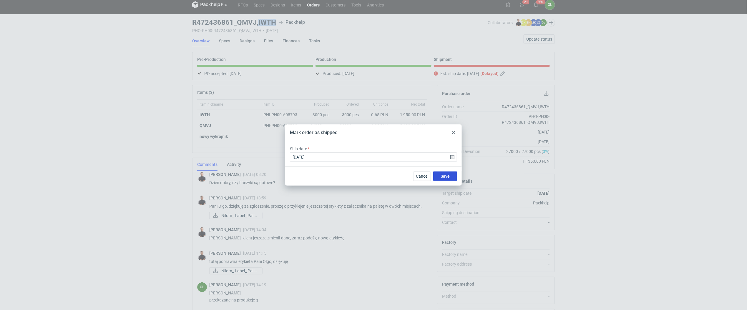
click at [439, 176] on button "Save" at bounding box center [446, 176] width 24 height 9
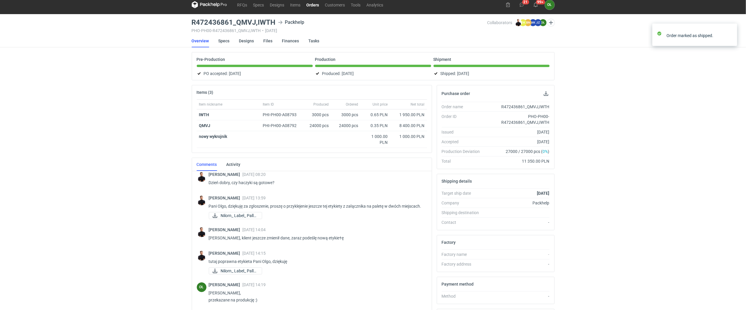
click at [315, 0] on nav "RFQs Specs Designs Items Orders Customers Tools Analytics" at bounding box center [289, 4] width 195 height 19
click at [315, 6] on link "Orders" at bounding box center [313, 4] width 19 height 7
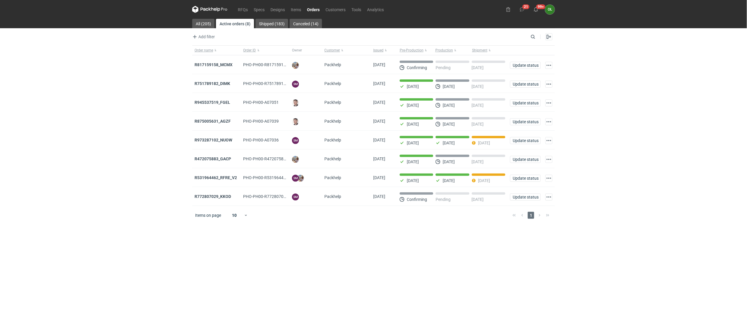
drag, startPoint x: 223, startPoint y: 177, endPoint x: 157, endPoint y: 166, distance: 66.5
click at [157, 166] on div "RFQs Specs Designs Items Orders Customers Tools Analytics 21 99+ OŁ Olga Łopato…" at bounding box center [373, 155] width 747 height 310
click at [214, 178] on strong "R531964462_RFRE_V2" at bounding box center [216, 178] width 42 height 5
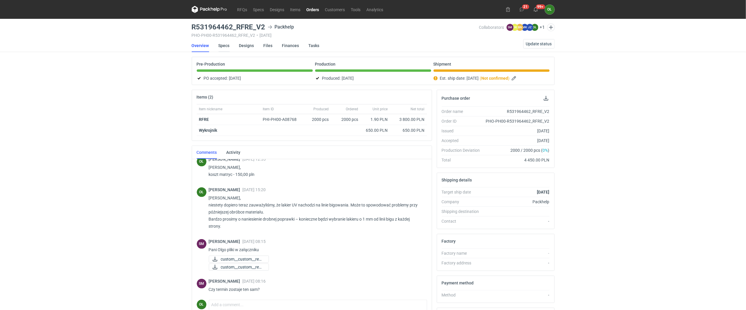
scroll to position [517, 0]
click at [224, 42] on link "Specs" at bounding box center [224, 45] width 11 height 13
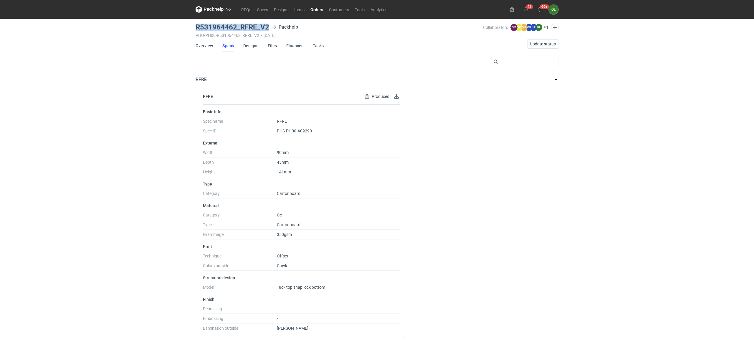
drag, startPoint x: 196, startPoint y: 25, endPoint x: 270, endPoint y: 25, distance: 74.2
click at [270, 25] on div "R531964462_RFRE_V2 Packhelp" at bounding box center [339, 27] width 287 height 7
copy h3 "R531964462_RFRE_V2"
click at [197, 47] on link "Overview" at bounding box center [204, 45] width 17 height 13
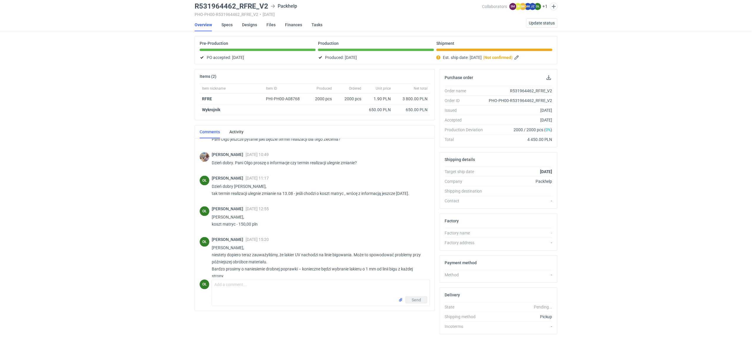
scroll to position [439, 0]
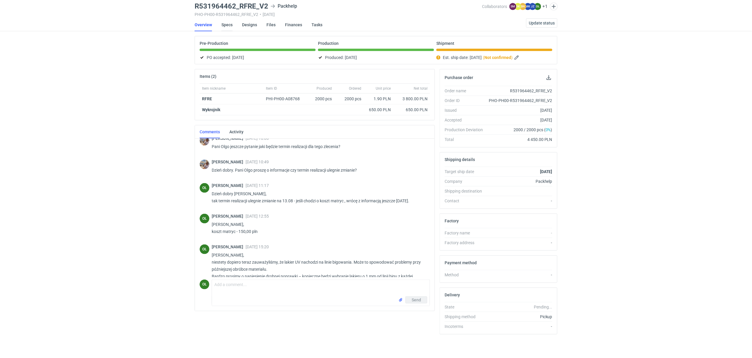
click at [223, 19] on link "Specs" at bounding box center [226, 24] width 11 height 13
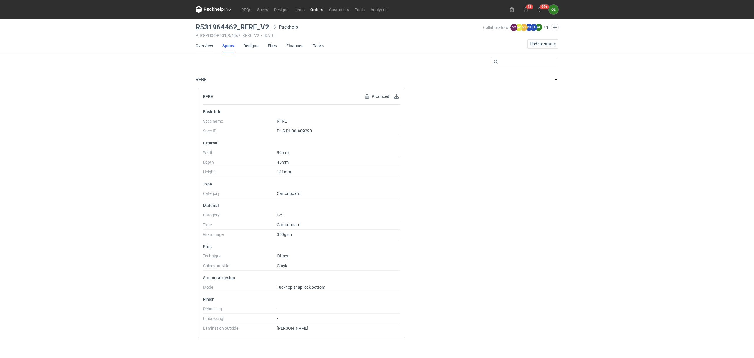
click at [205, 47] on link "Overview" at bounding box center [204, 45] width 17 height 13
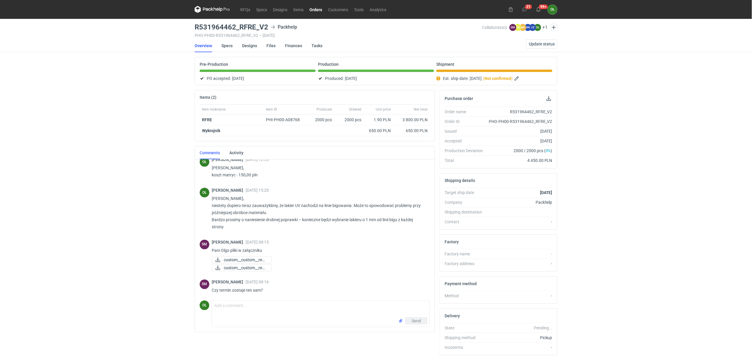
scroll to position [517, 0]
click at [257, 39] on link "Designs" at bounding box center [249, 45] width 15 height 13
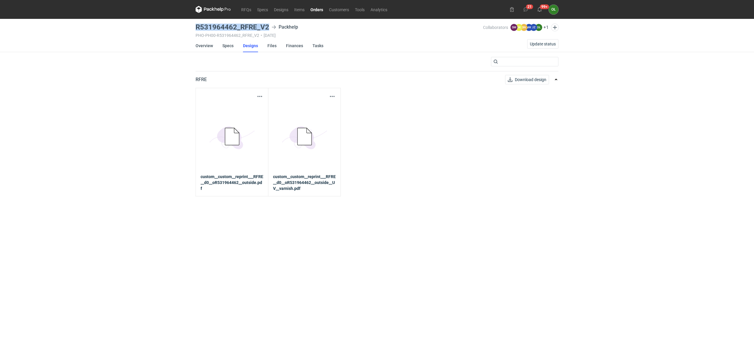
drag, startPoint x: 197, startPoint y: 27, endPoint x: 269, endPoint y: 30, distance: 71.3
click at [269, 30] on div "R531964462_RFRE_V2 Packhelp" at bounding box center [339, 27] width 287 height 7
copy h3 "R531964462_RFRE_V2"
click at [205, 43] on link "Overview" at bounding box center [204, 45] width 17 height 13
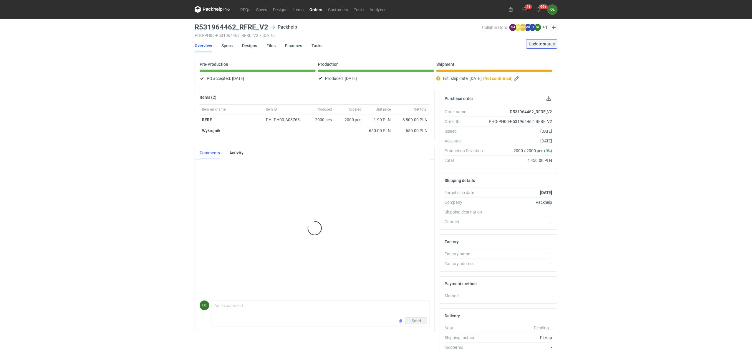
click at [542, 47] on button "Update status" at bounding box center [541, 43] width 31 height 9
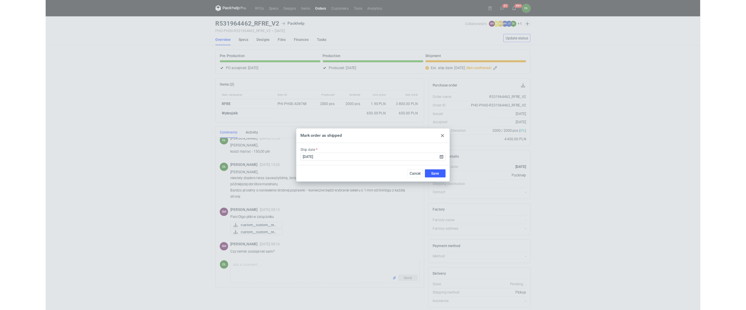
scroll to position [517, 0]
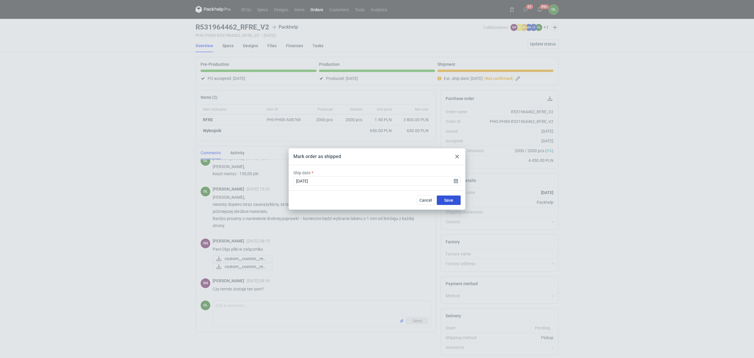
click at [451, 202] on span "Save" at bounding box center [448, 200] width 9 height 4
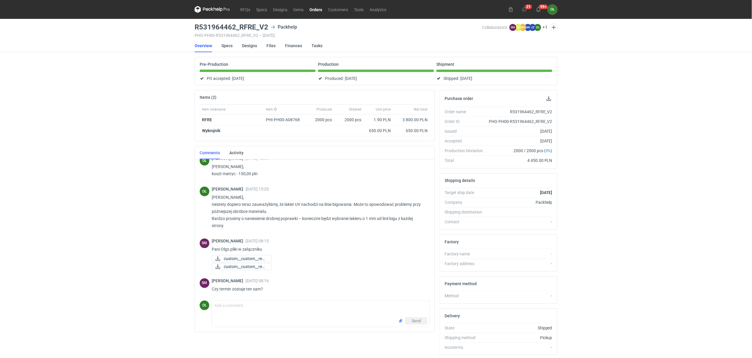
click at [314, 9] on link "Orders" at bounding box center [316, 9] width 19 height 7
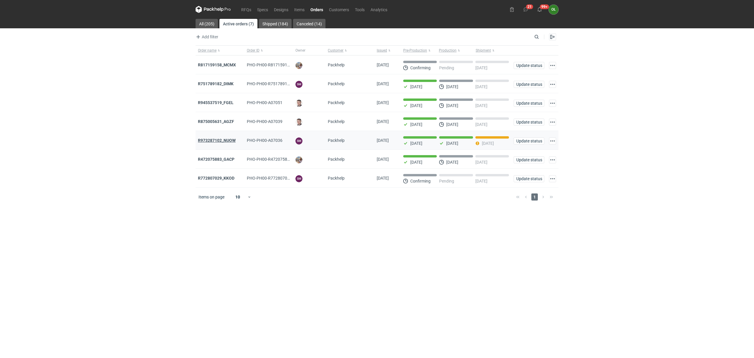
click at [219, 142] on strong "R973287102_NUOW" at bounding box center [217, 140] width 38 height 5
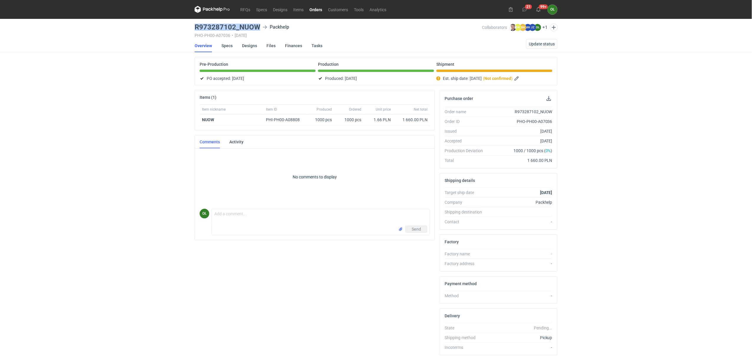
drag, startPoint x: 207, startPoint y: 25, endPoint x: 260, endPoint y: 28, distance: 53.1
click at [260, 28] on div "R973287102_NUOW Packhelp" at bounding box center [338, 27] width 287 height 7
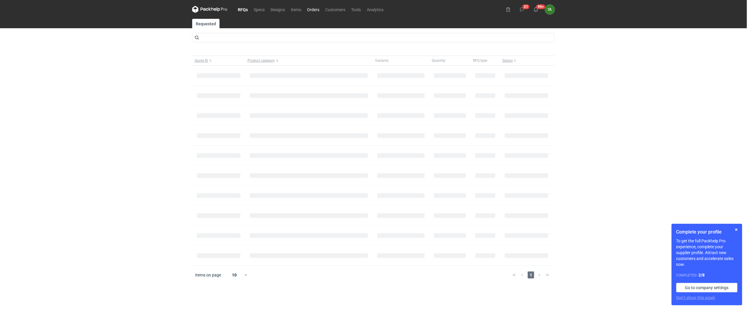
click at [313, 10] on link "Orders" at bounding box center [313, 9] width 18 height 7
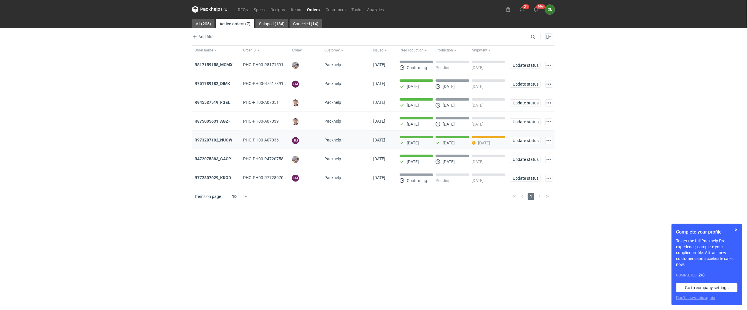
click at [231, 144] on div "R973287102_NUOW" at bounding box center [216, 140] width 49 height 19
click at [230, 143] on strong "R973287102_NUOW" at bounding box center [214, 140] width 38 height 5
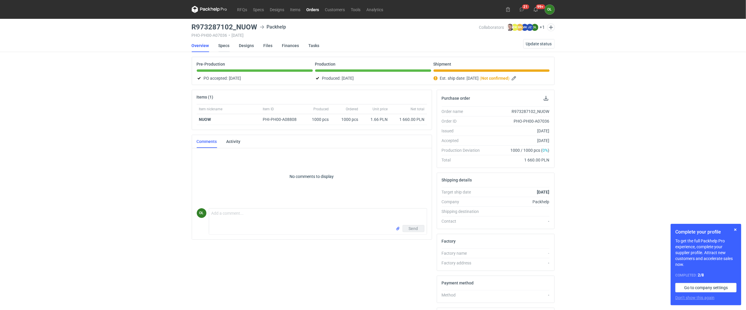
click at [224, 46] on link "Specs" at bounding box center [224, 45] width 11 height 13
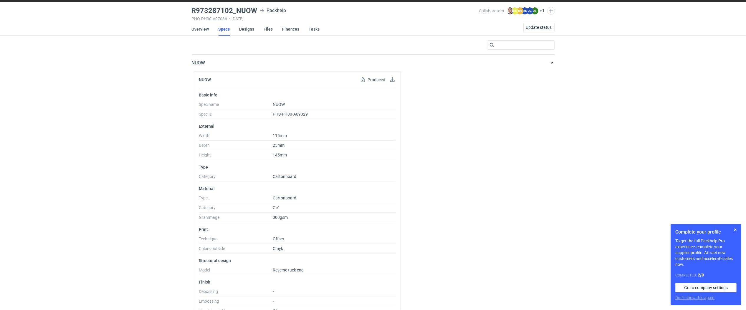
scroll to position [33, 0]
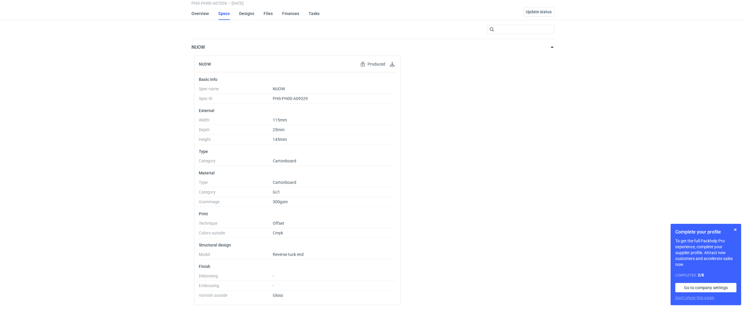
click at [150, 73] on div "RFQs Specs Designs Items Orders Customers Tools Analytics 21 99+ OŁ [PERSON_NAM…" at bounding box center [373, 123] width 746 height 310
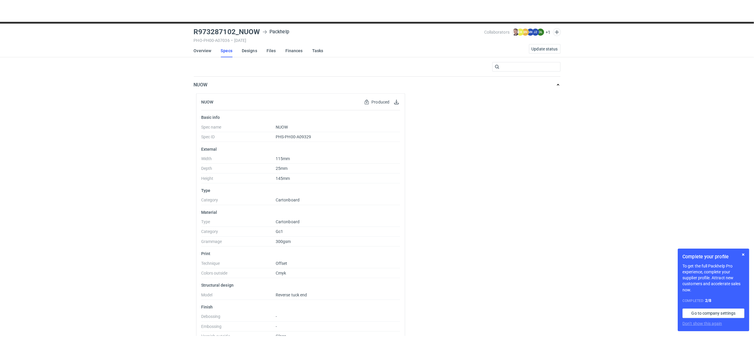
scroll to position [0, 0]
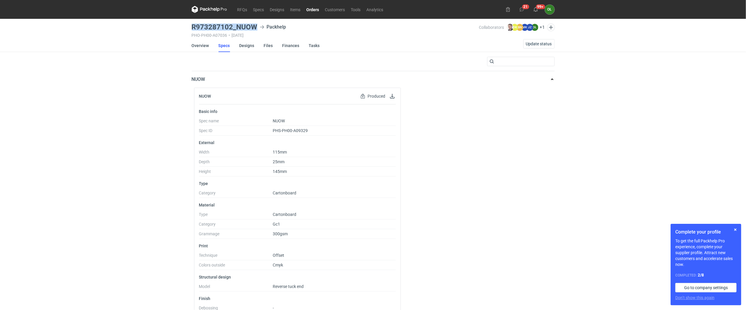
drag, startPoint x: 188, startPoint y: 26, endPoint x: 257, endPoint y: 24, distance: 68.9
click at [257, 24] on div "RFQs Specs Designs Items Orders Customers Tools Analytics 21 99+ OŁ [PERSON_NAM…" at bounding box center [373, 155] width 746 height 310
copy h3 "R973287102_NUOW"
click at [317, 11] on link "Orders" at bounding box center [313, 9] width 19 height 7
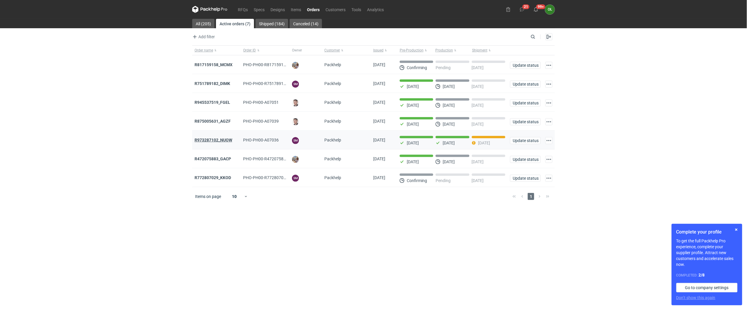
click at [221, 143] on strong "R973287102_NUOW" at bounding box center [214, 140] width 38 height 5
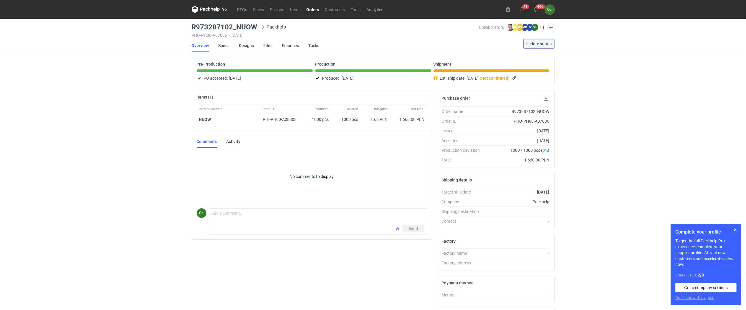
click at [533, 46] on span "Update status" at bounding box center [539, 44] width 26 height 4
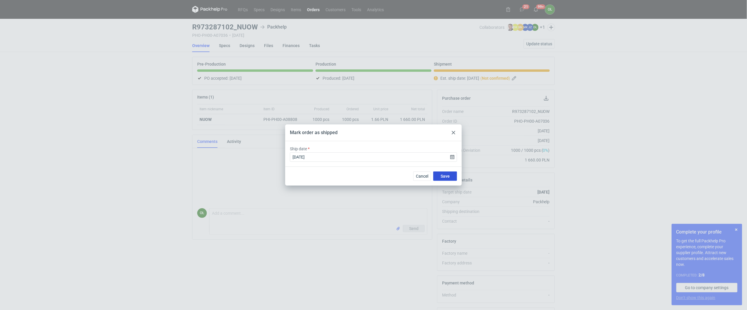
click at [449, 172] on button "Save" at bounding box center [446, 176] width 24 height 9
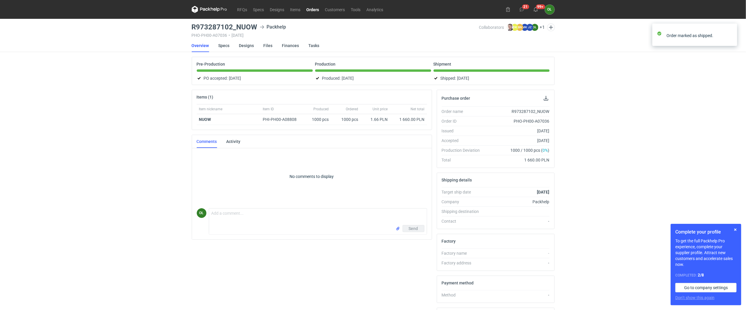
click at [310, 6] on link "Orders" at bounding box center [313, 9] width 19 height 7
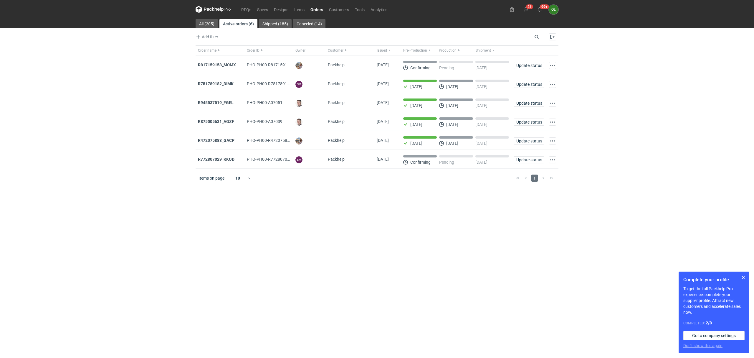
click at [87, 129] on div "RFQs Specs Designs Items Orders Customers Tools Analytics 21 99+ OŁ [PERSON_NAM…" at bounding box center [377, 179] width 754 height 358
click at [244, 9] on link "RFQs" at bounding box center [246, 9] width 16 height 7
